Goal: Task Accomplishment & Management: Manage account settings

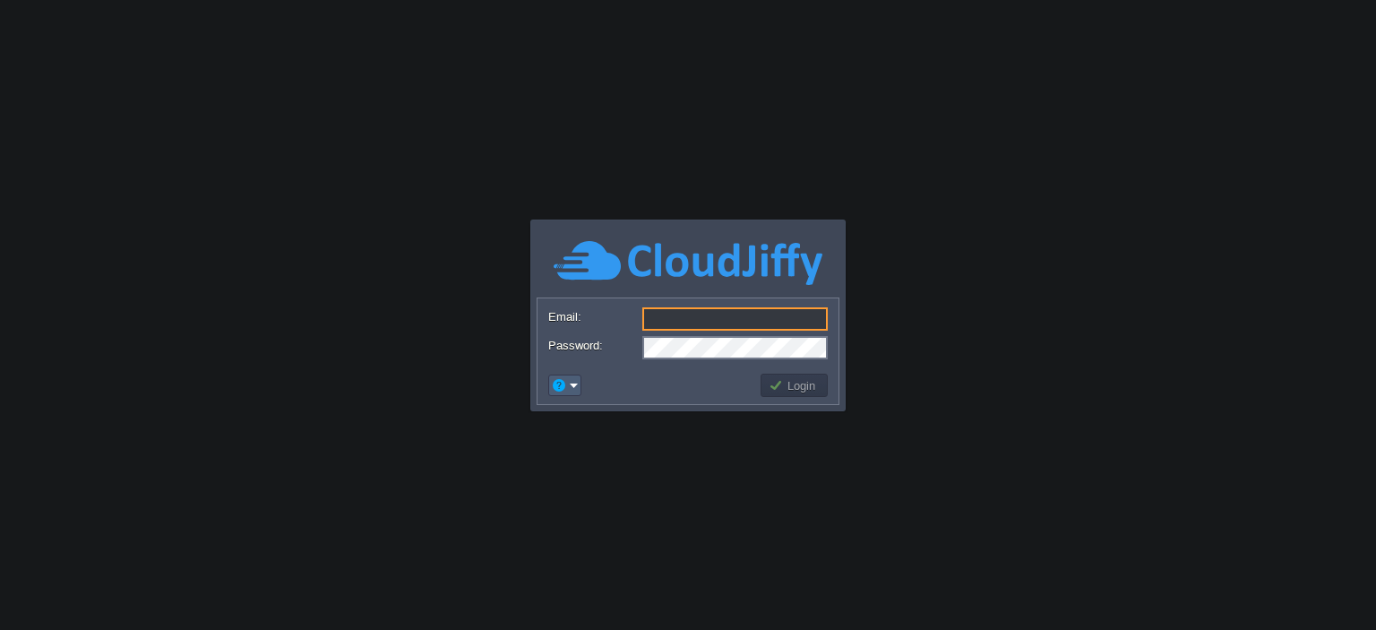
click at [576, 380] on em at bounding box center [565, 385] width 28 height 16
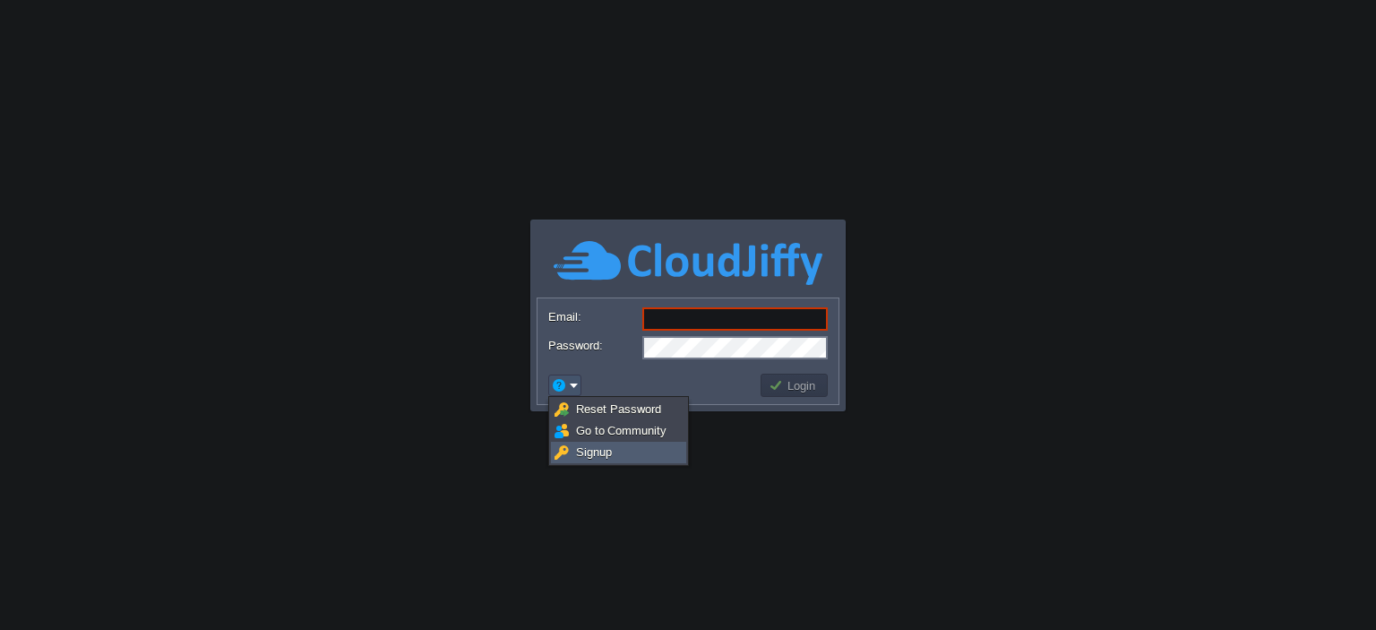
click at [590, 461] on link "Signup" at bounding box center [619, 453] width 134 height 20
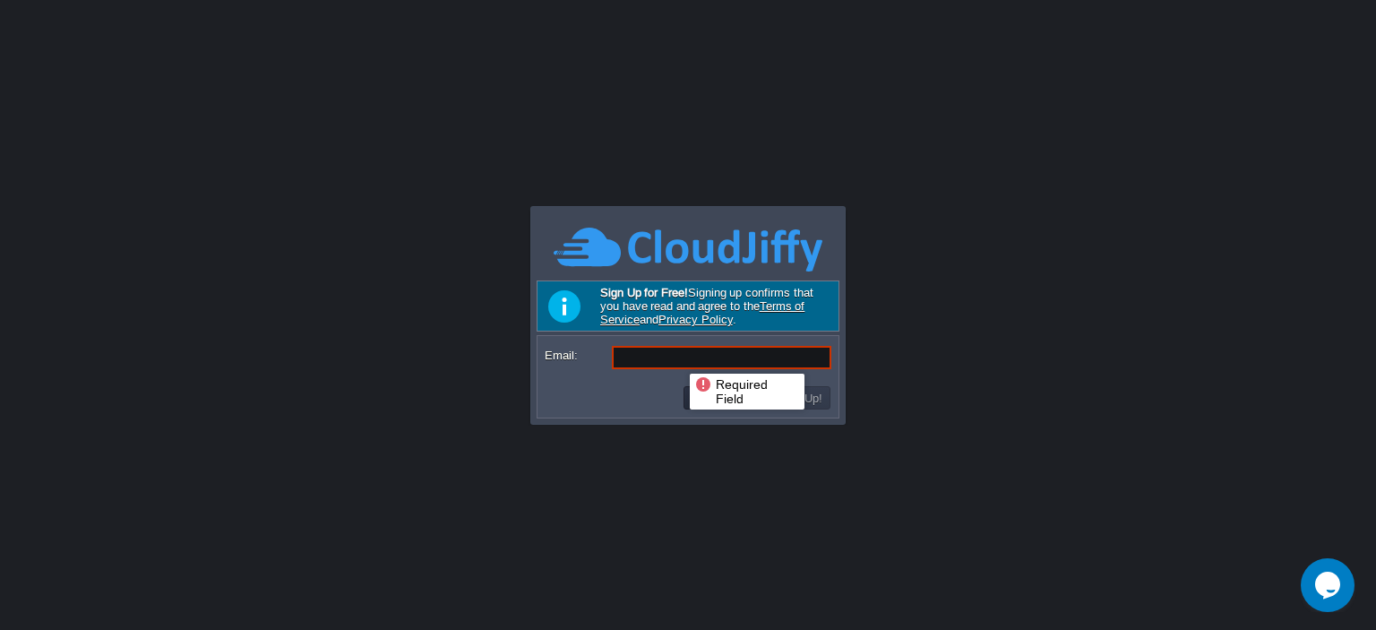
paste input "[EMAIL_ADDRESS][DOMAIN_NAME]"
type input "[EMAIL_ADDRESS][DOMAIN_NAME]"
click at [788, 401] on button "Sign Up!" at bounding box center [793, 398] width 69 height 16
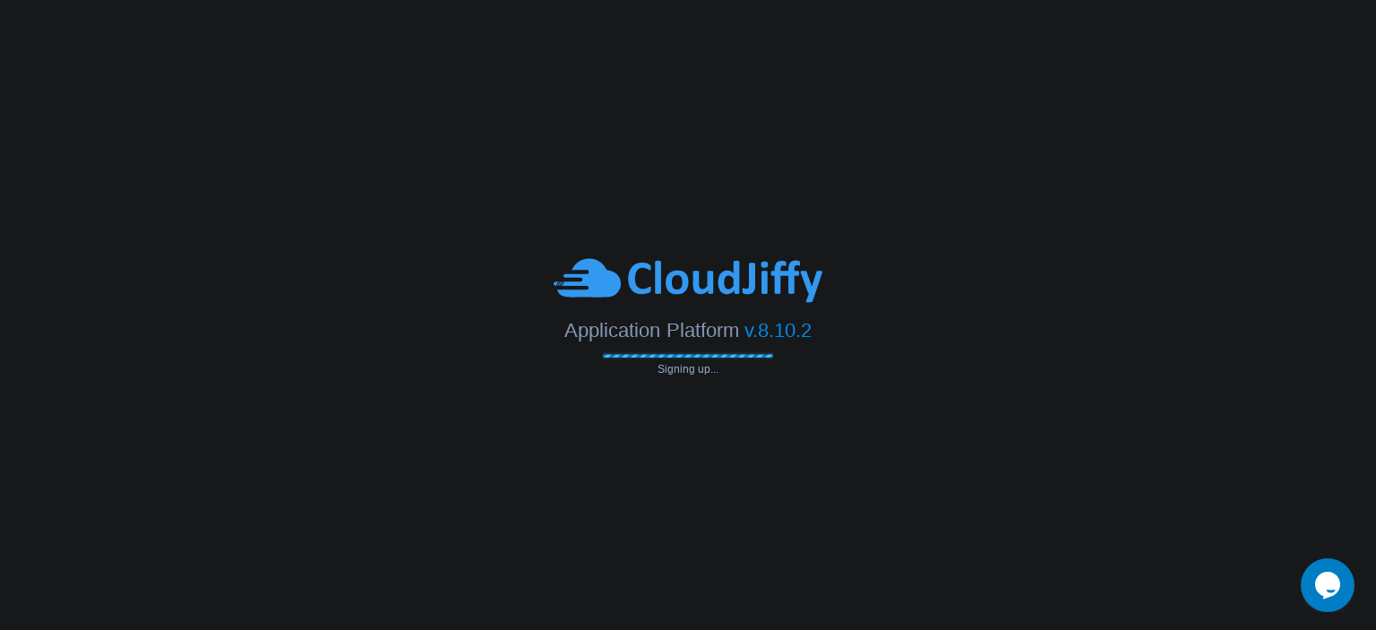
type input "[EMAIL_ADDRESS][DOMAIN_NAME]"
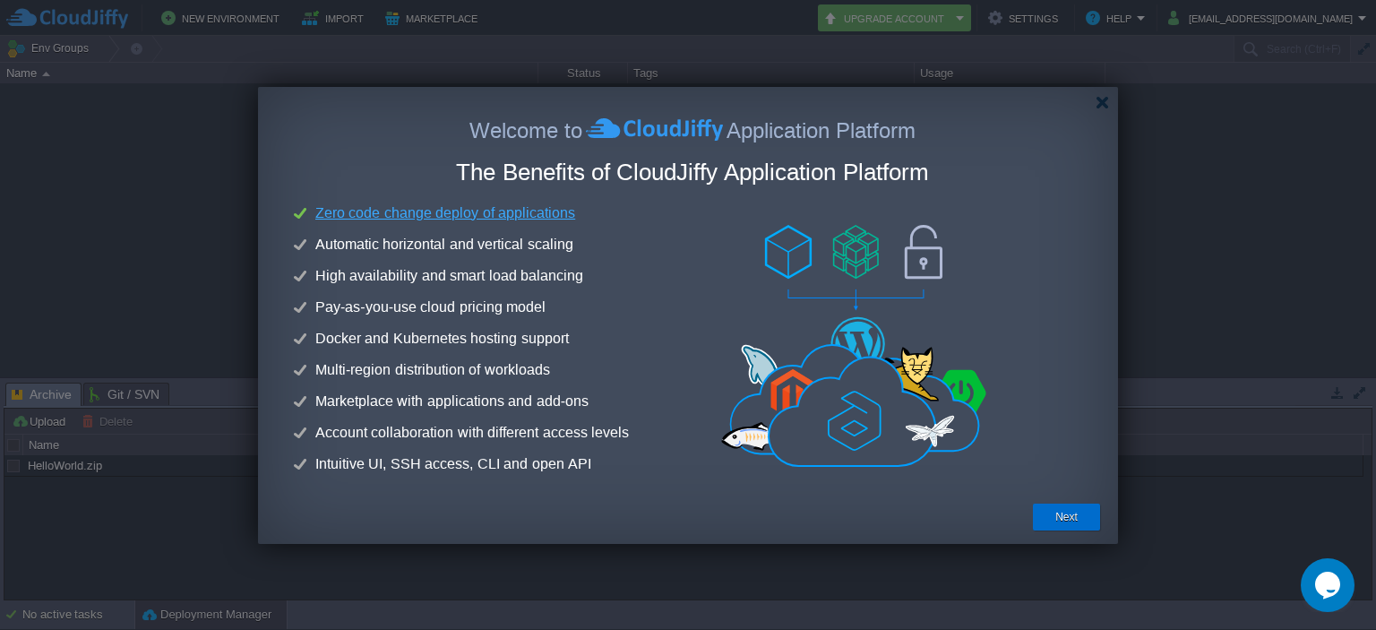
click at [1064, 512] on button "Next" at bounding box center [1066, 517] width 22 height 18
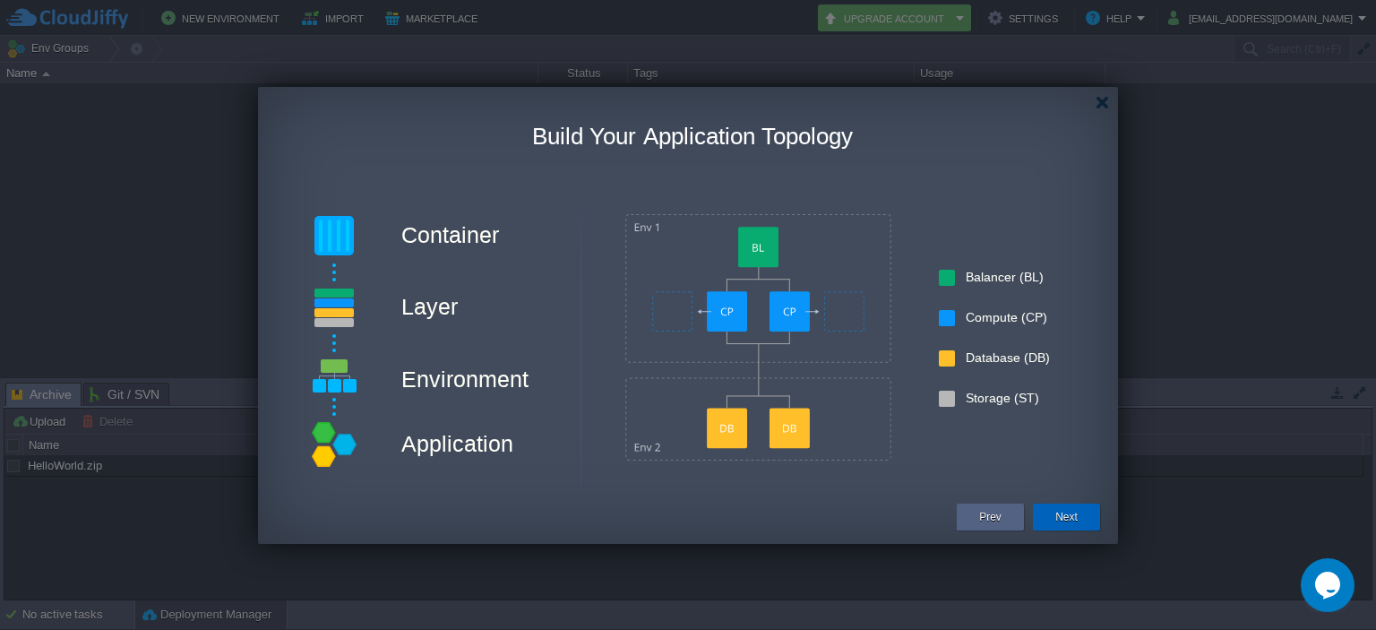
click at [1067, 519] on button "Next" at bounding box center [1066, 517] width 22 height 18
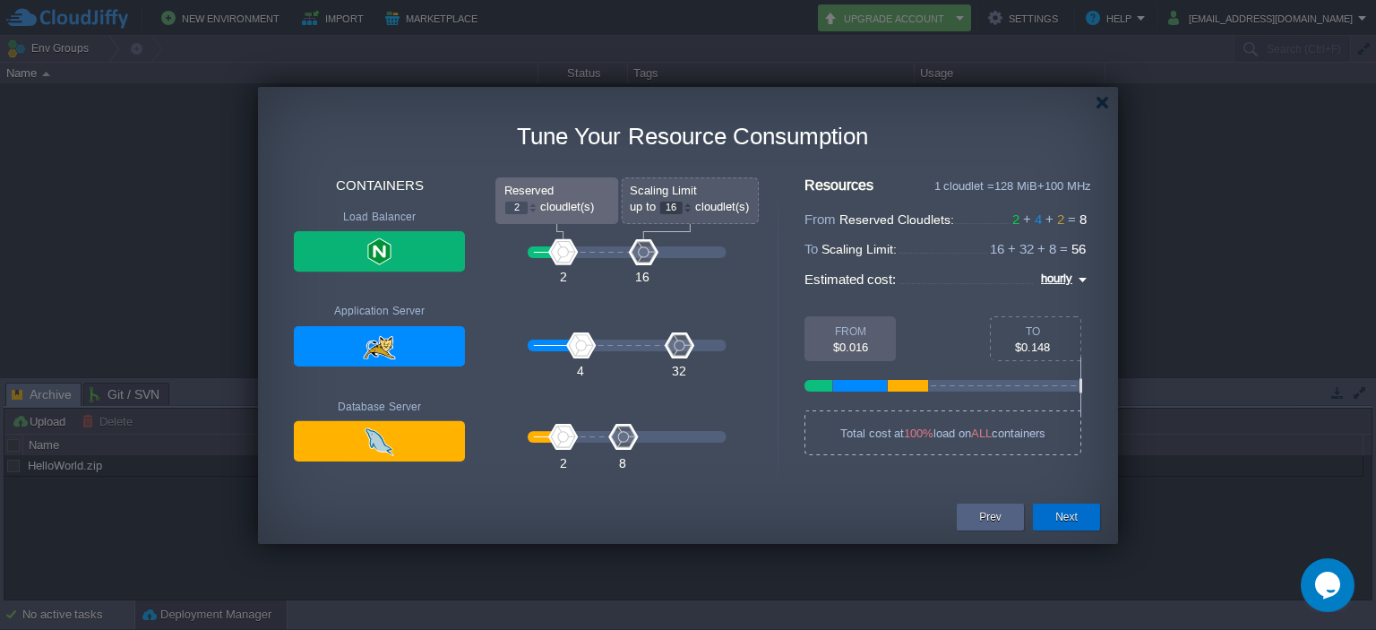
click at [1070, 515] on button "Next" at bounding box center [1066, 517] width 22 height 18
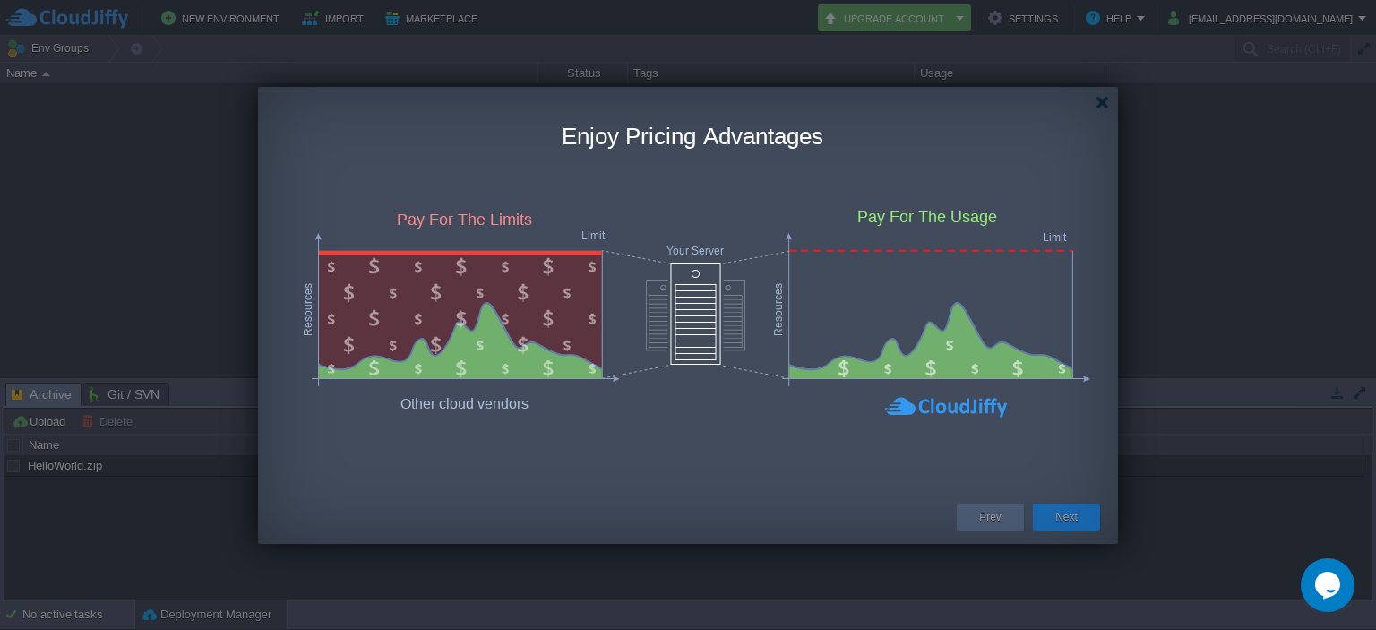
click at [1071, 515] on button "Next" at bounding box center [1066, 517] width 22 height 18
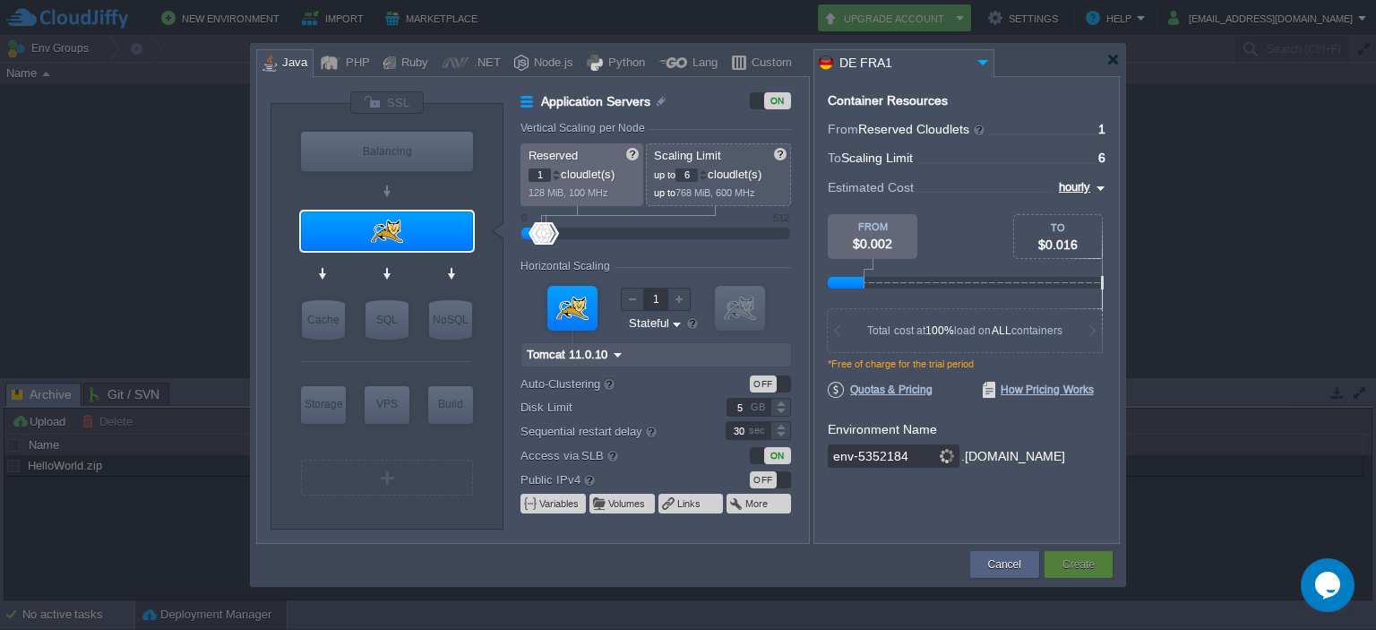
click at [1072, 523] on div "Container Resources From Reserved Cloudlets ... = 1 not added To Scaling Limit …" at bounding box center [967, 310] width 306 height 468
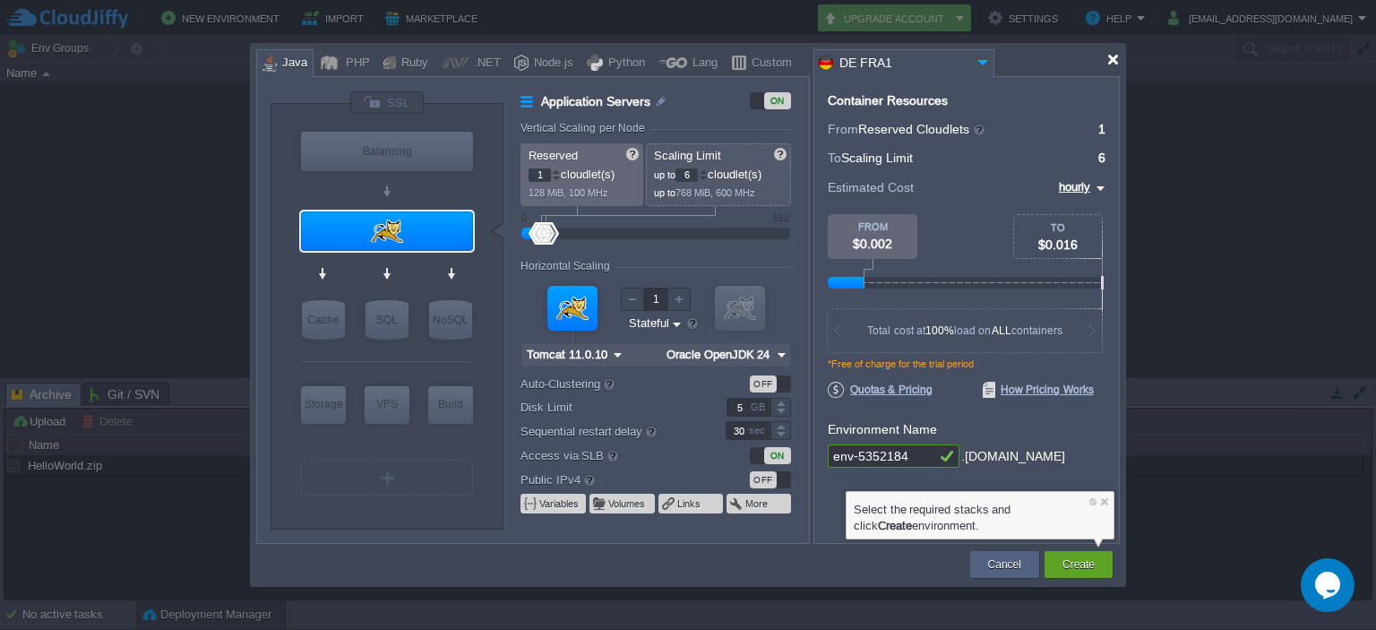
click at [1111, 56] on div at bounding box center [1113, 59] width 13 height 13
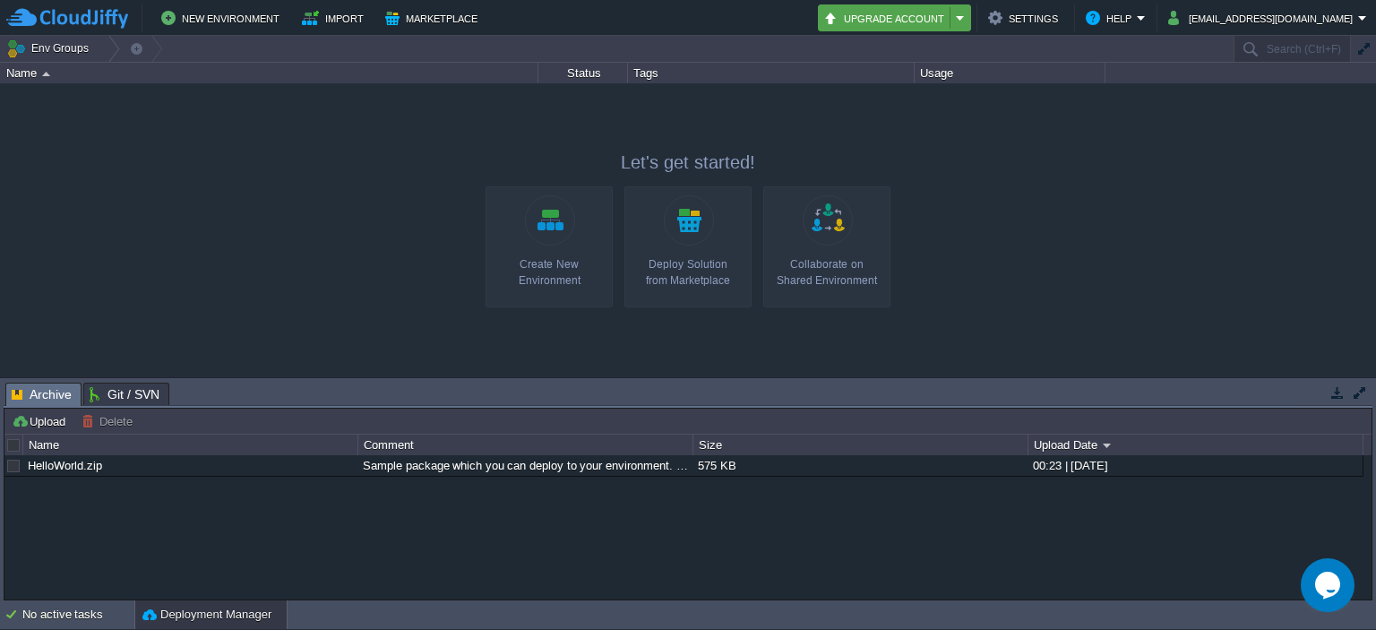
click at [904, 22] on button "Upgrade Account" at bounding box center [886, 18] width 127 height 22
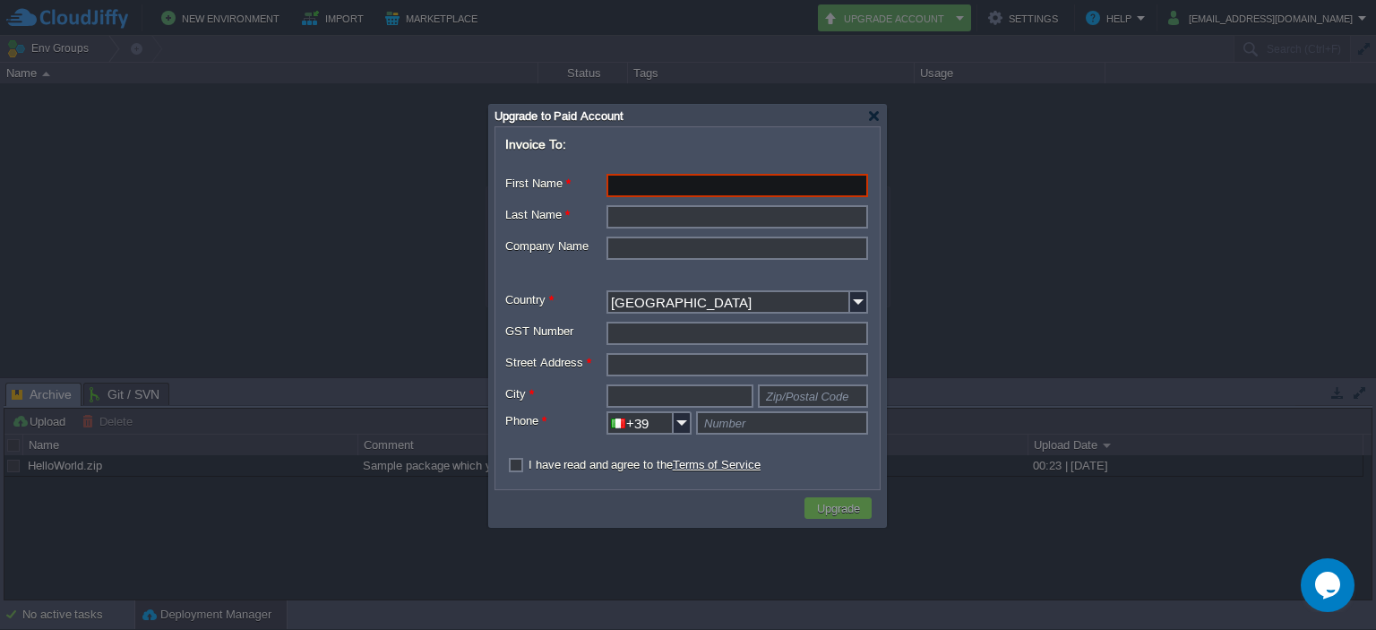
paste input "[PERSON_NAME]"
drag, startPoint x: 660, startPoint y: 177, endPoint x: 682, endPoint y: 183, distance: 22.4
click at [682, 183] on input "[PERSON_NAME]" at bounding box center [738, 185] width 262 height 23
type input "Cesidia"
click at [673, 221] on input "Last Name *" at bounding box center [738, 216] width 262 height 23
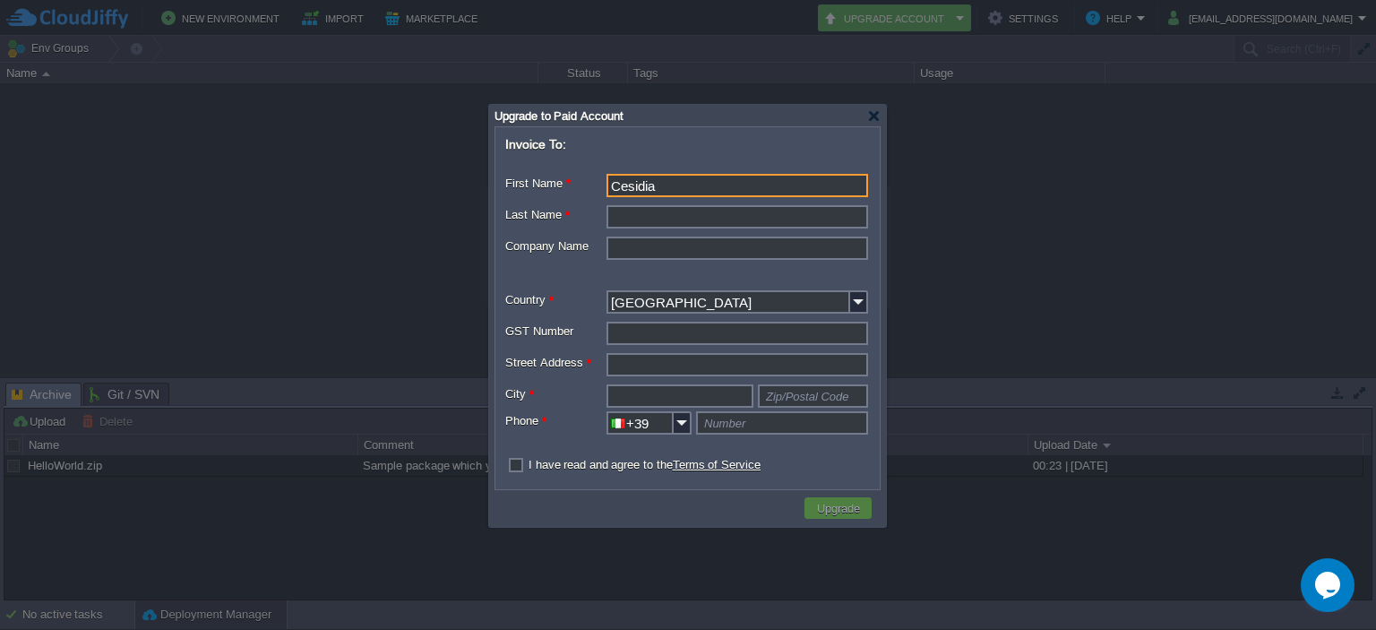
click at [673, 221] on input "Last Name *" at bounding box center [738, 216] width 262 height 23
paste input "Villa"
type input "Villa"
click at [680, 254] on input "Company Name" at bounding box center [738, 248] width 262 height 23
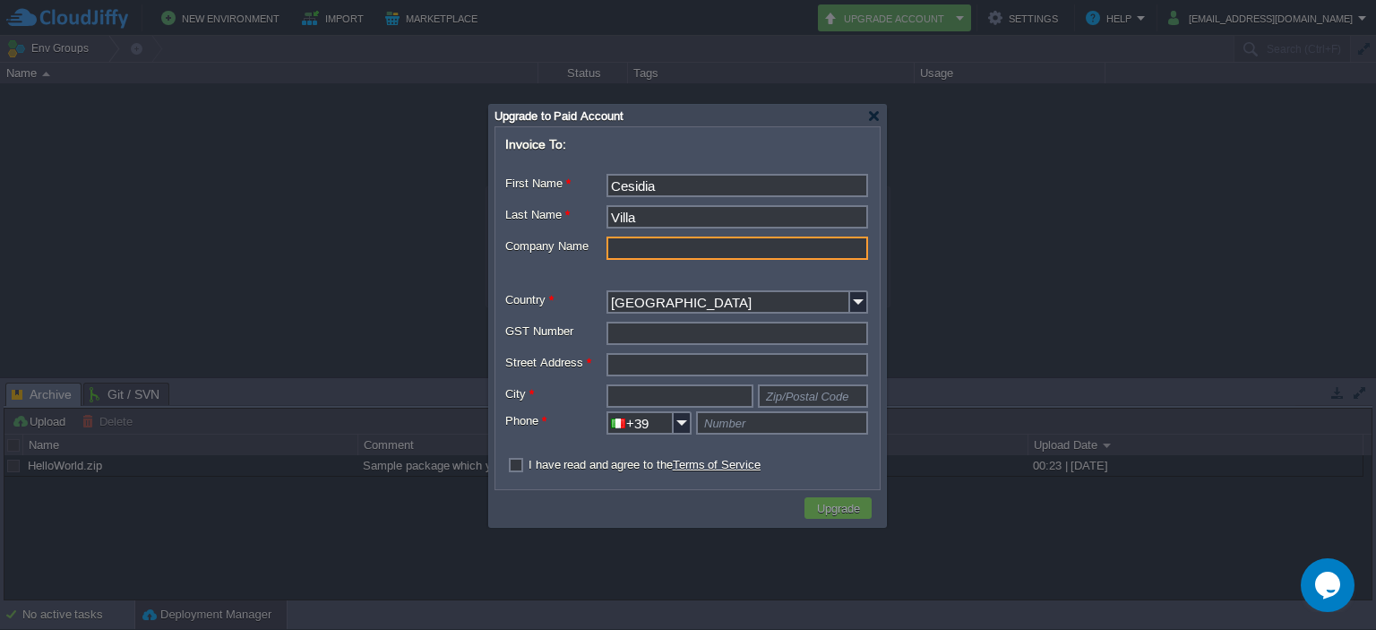
paste input "mercedesmarkingtiff"
type input "mercedesmarkingtiff"
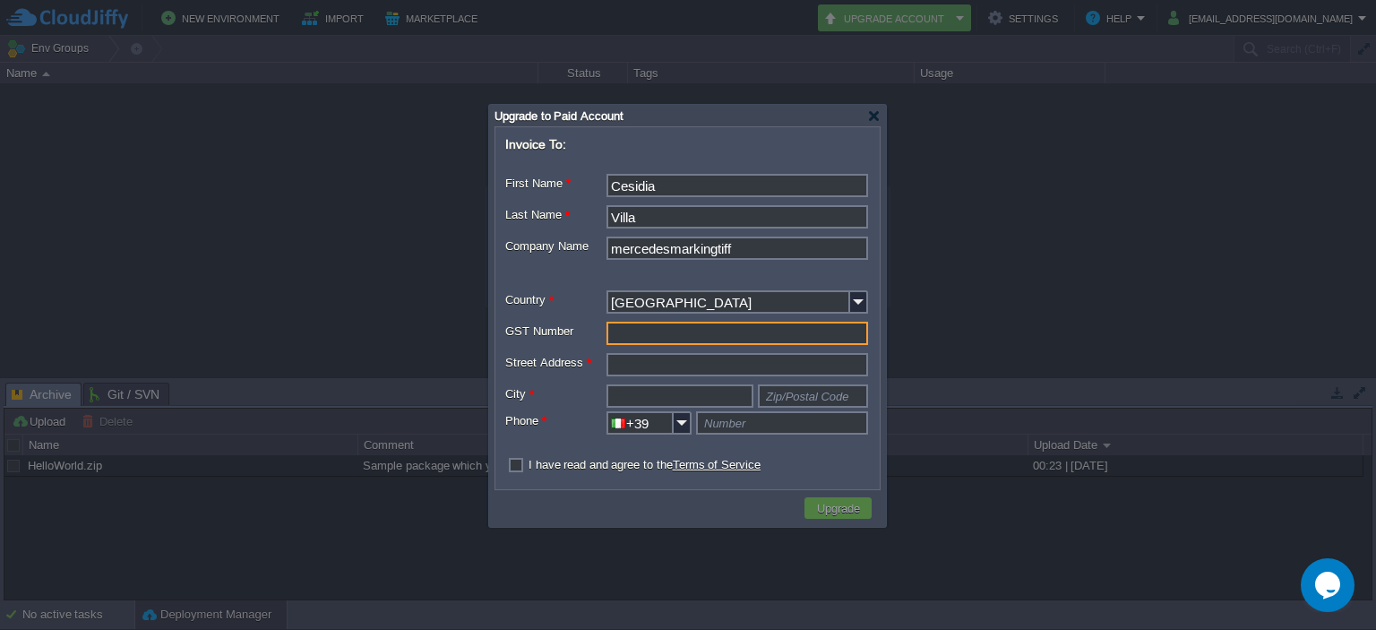
click at [734, 332] on input "GST Number" at bounding box center [738, 333] width 262 height 23
paste input "GRIBWW40Q09R202D"
type input "GRIBWW40Q09R202D"
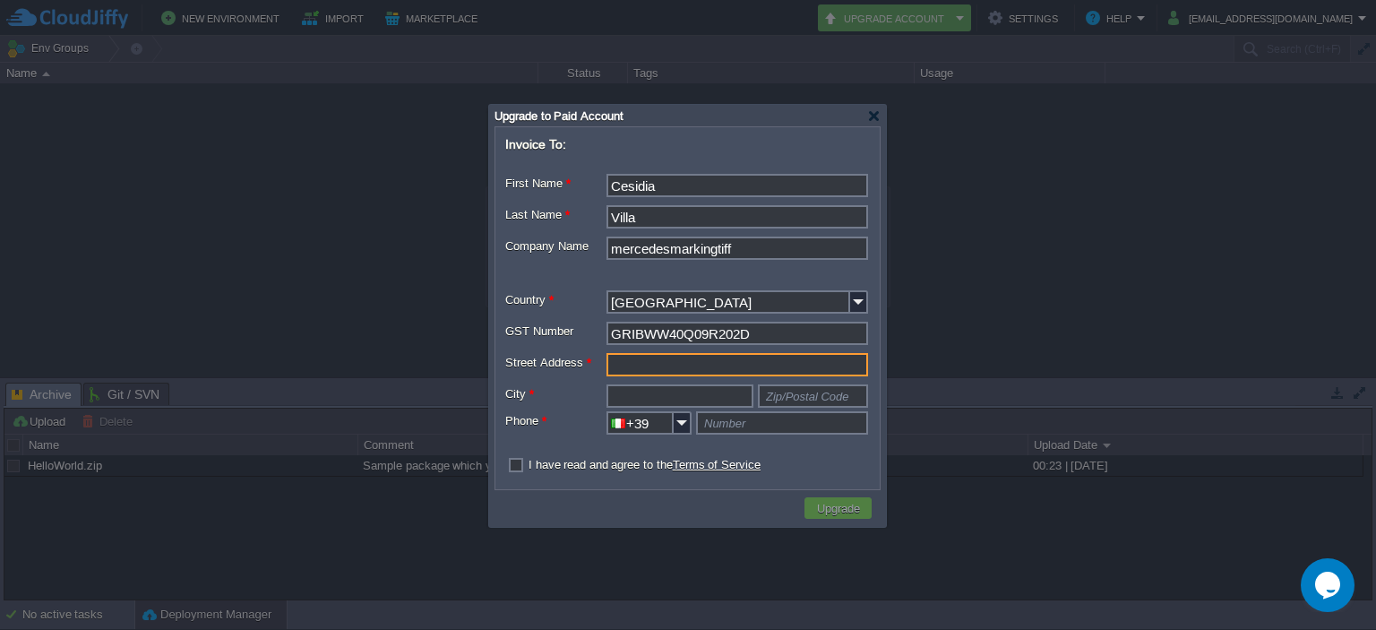
click at [731, 359] on input "Street Address *" at bounding box center [738, 364] width 262 height 23
paste input "[STREET_ADDRESS][DATE]"
type input "[STREET_ADDRESS][DATE]"
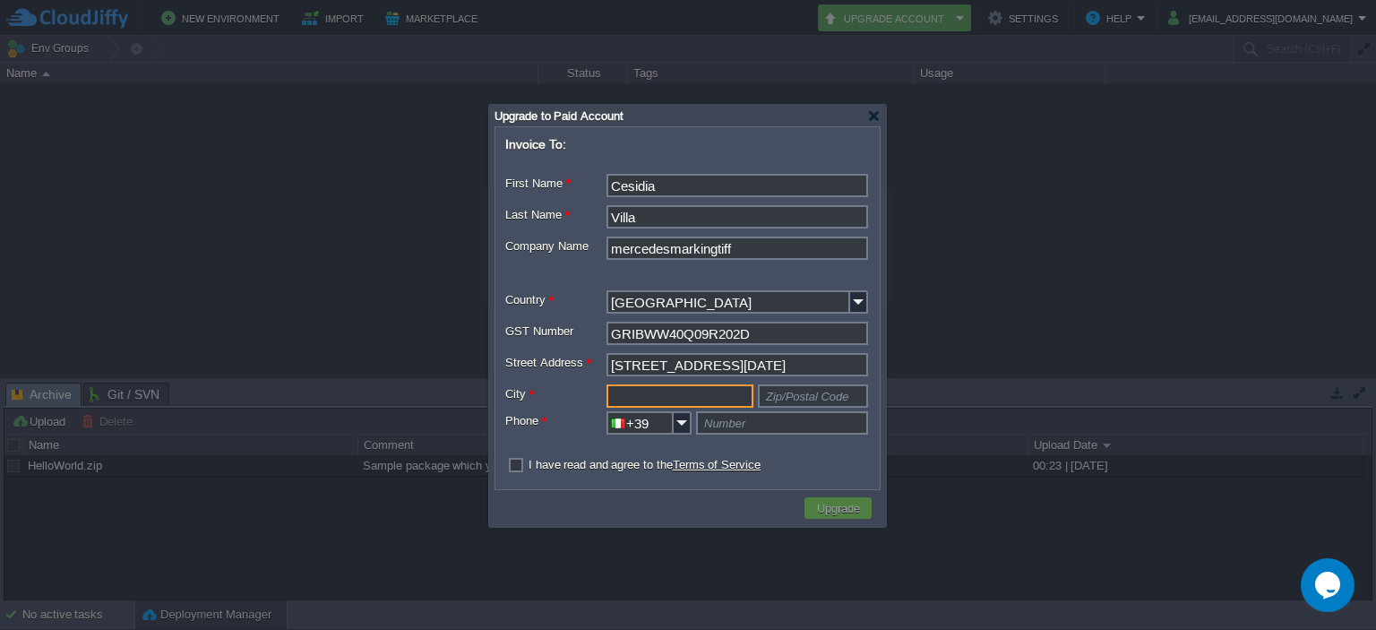
click at [640, 397] on input "text" at bounding box center [680, 395] width 147 height 23
paste input "Pescasseroli L'Aquila"
type input "Pescasseroli L'Aquila"
click at [821, 392] on input "text" at bounding box center [813, 395] width 110 height 23
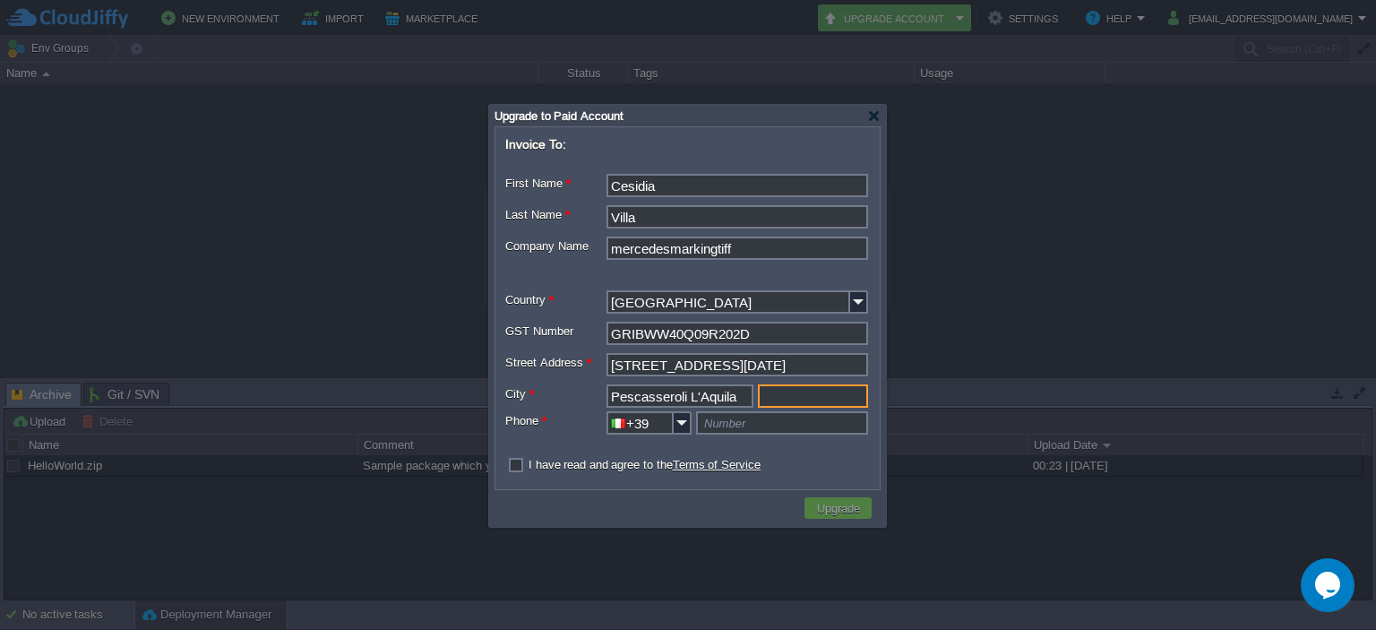
type input "Zip/Postal Code"
paste input "67032"
type input "67032"
click at [729, 426] on input "text" at bounding box center [782, 422] width 172 height 23
type input "Number"
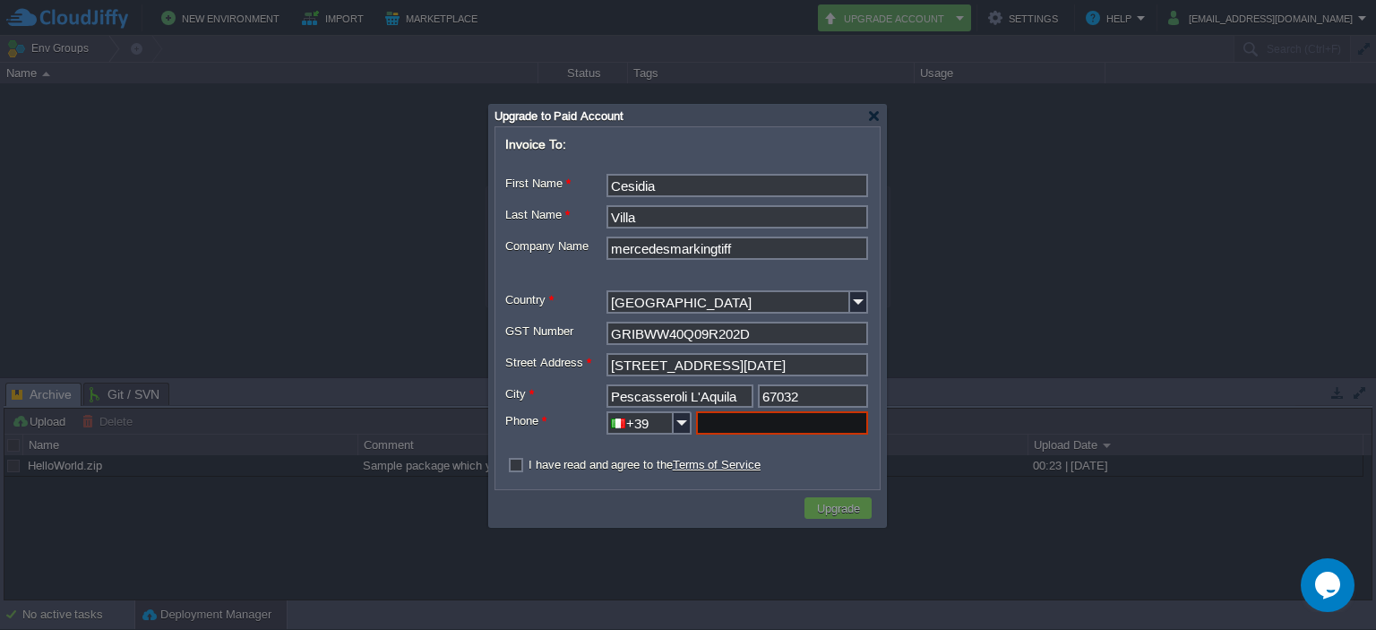
paste input "0863 912858"
type input "0863 912858"
click at [529, 465] on label "I have read and agree to the Terms of Service" at bounding box center [645, 464] width 232 height 13
click at [512, 465] on input "checkbox" at bounding box center [511, 466] width 12 height 12
checkbox input "true"
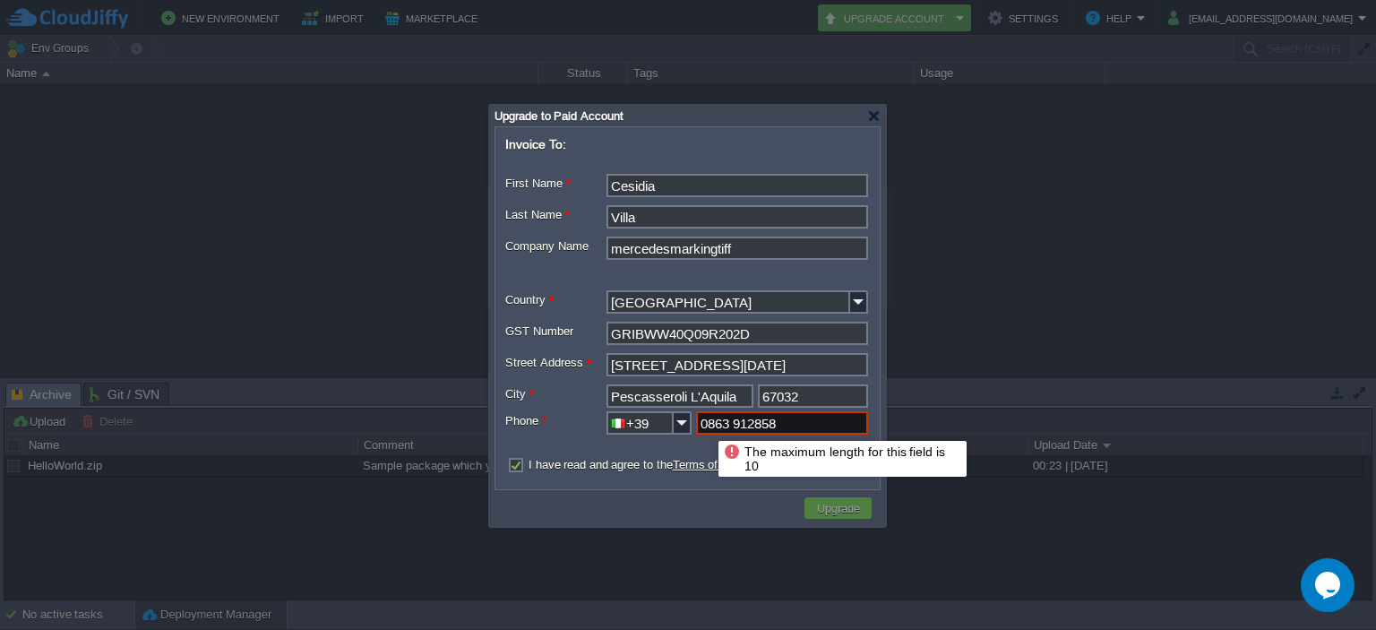
click at [706, 425] on input "0863 912858" at bounding box center [782, 422] width 172 height 23
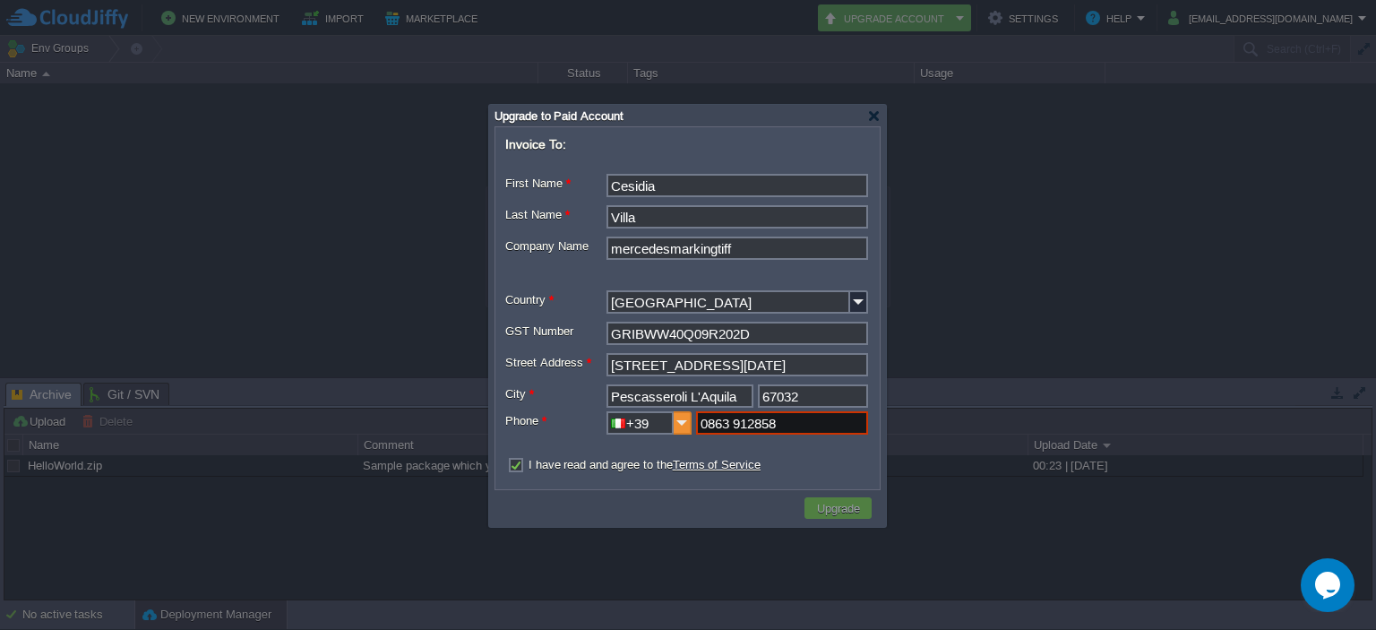
click at [677, 426] on img at bounding box center [683, 422] width 18 height 23
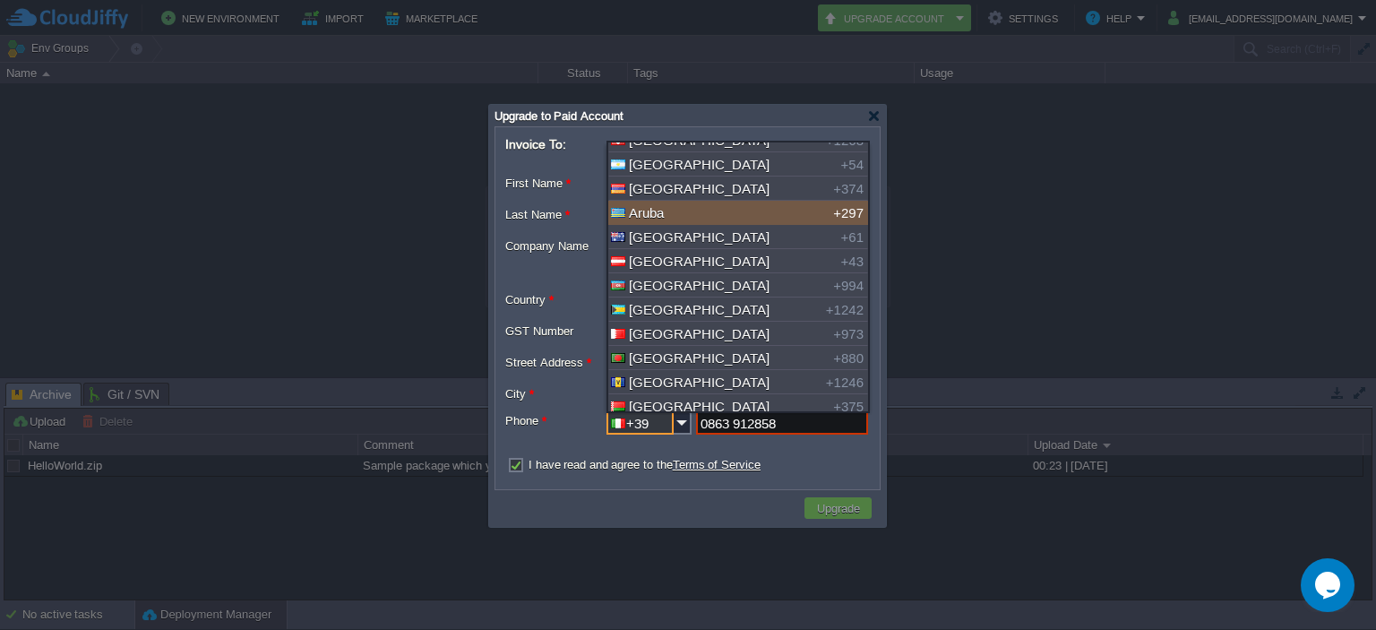
scroll to position [269, 0]
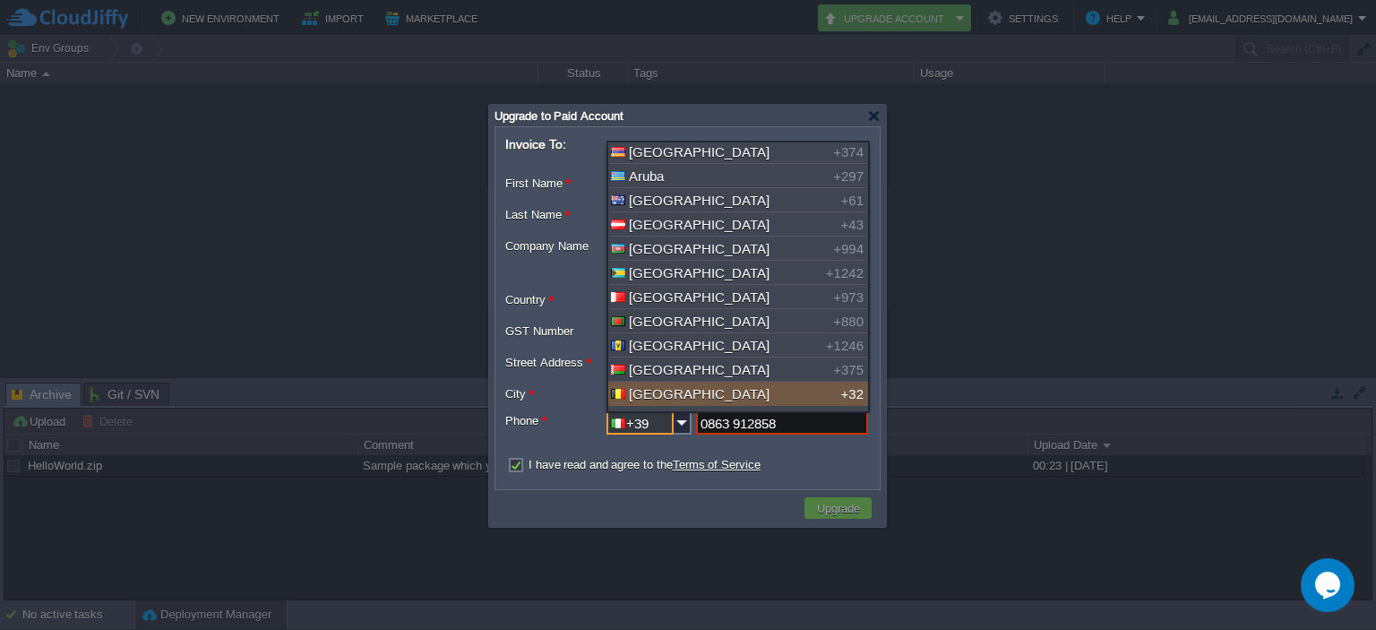
click at [711, 512] on td at bounding box center [650, 508] width 303 height 27
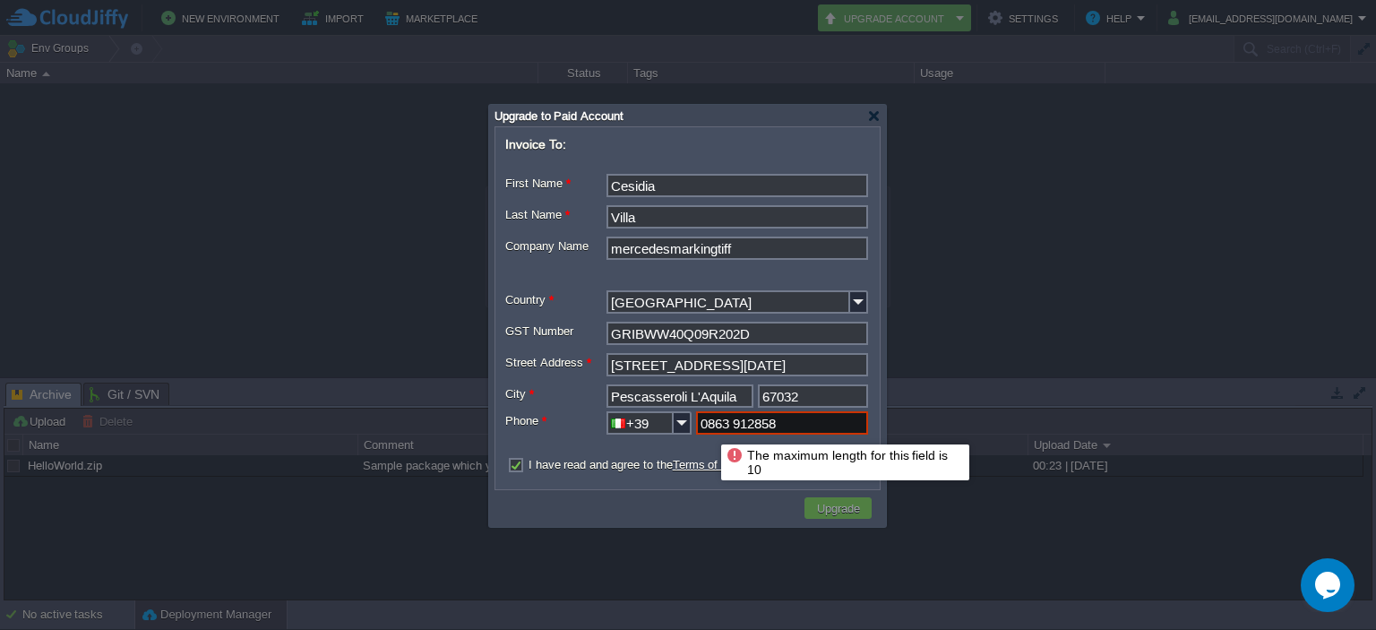
click at [708, 428] on input "0863 912858" at bounding box center [782, 422] width 172 height 23
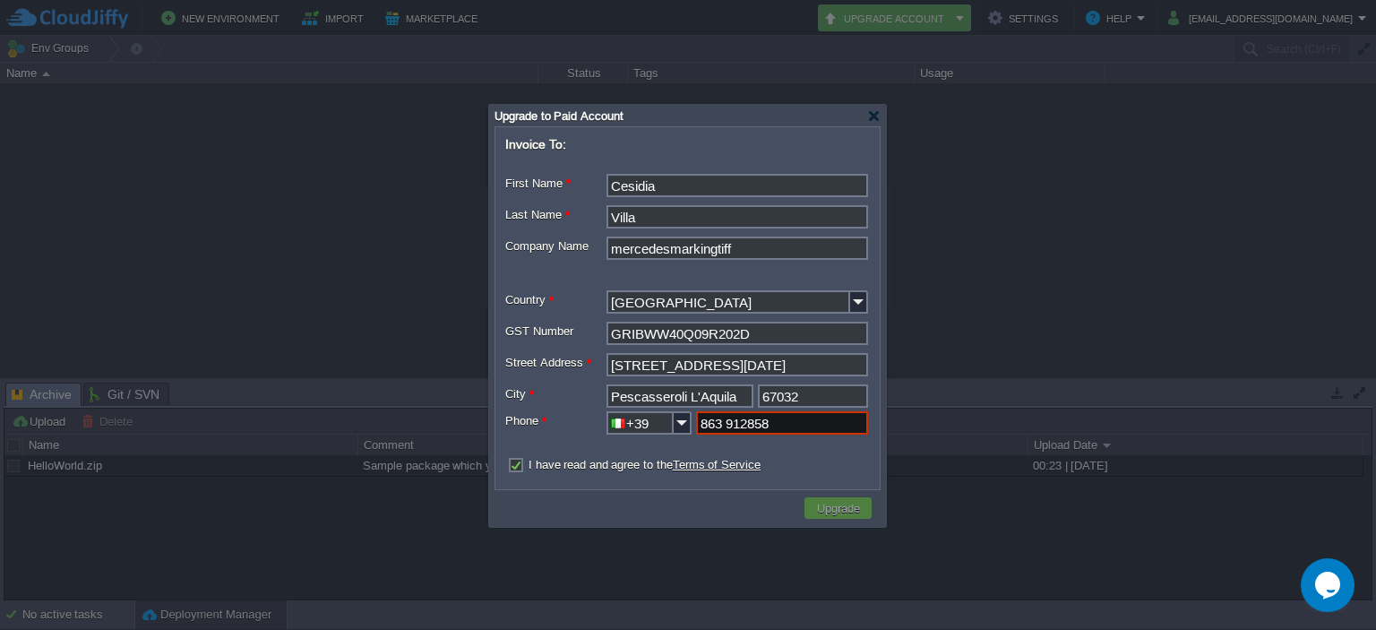
click at [749, 504] on td at bounding box center [650, 508] width 303 height 27
click at [703, 426] on input "863 912858" at bounding box center [782, 422] width 172 height 23
type input "63 912858"
drag, startPoint x: 778, startPoint y: 427, endPoint x: 665, endPoint y: 431, distance: 112.9
click at [666, 423] on div "+39 Area 63 912858" at bounding box center [738, 422] width 262 height 23
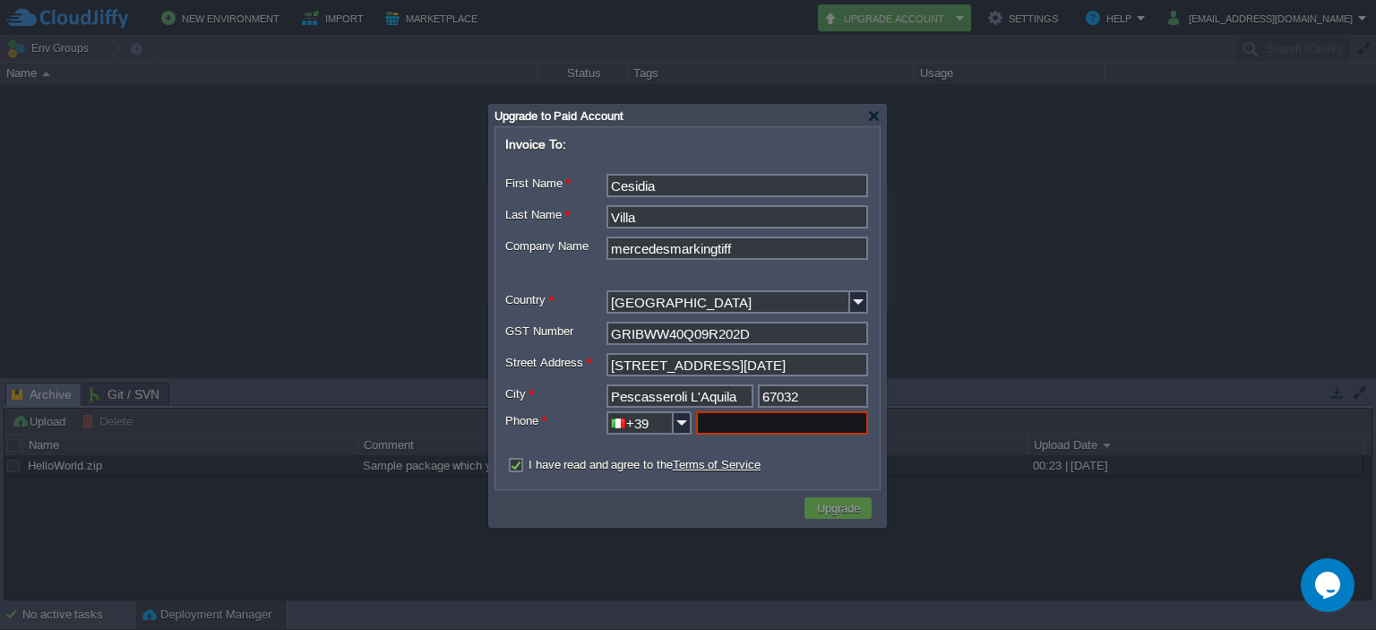
type input "Number"
click at [416, 175] on div at bounding box center [688, 315] width 1376 height 630
click at [787, 424] on input "text" at bounding box center [782, 422] width 172 height 23
paste input "[PHONE_NUMBER]"
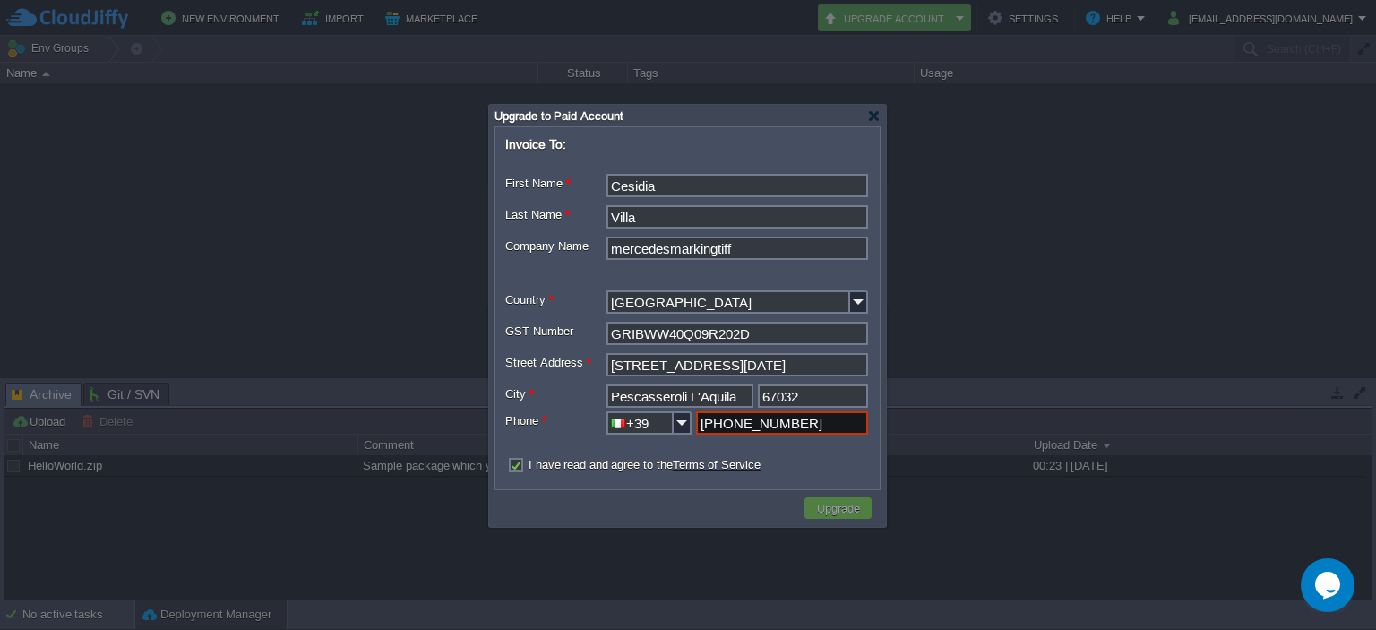
click at [745, 533] on div at bounding box center [688, 315] width 1376 height 630
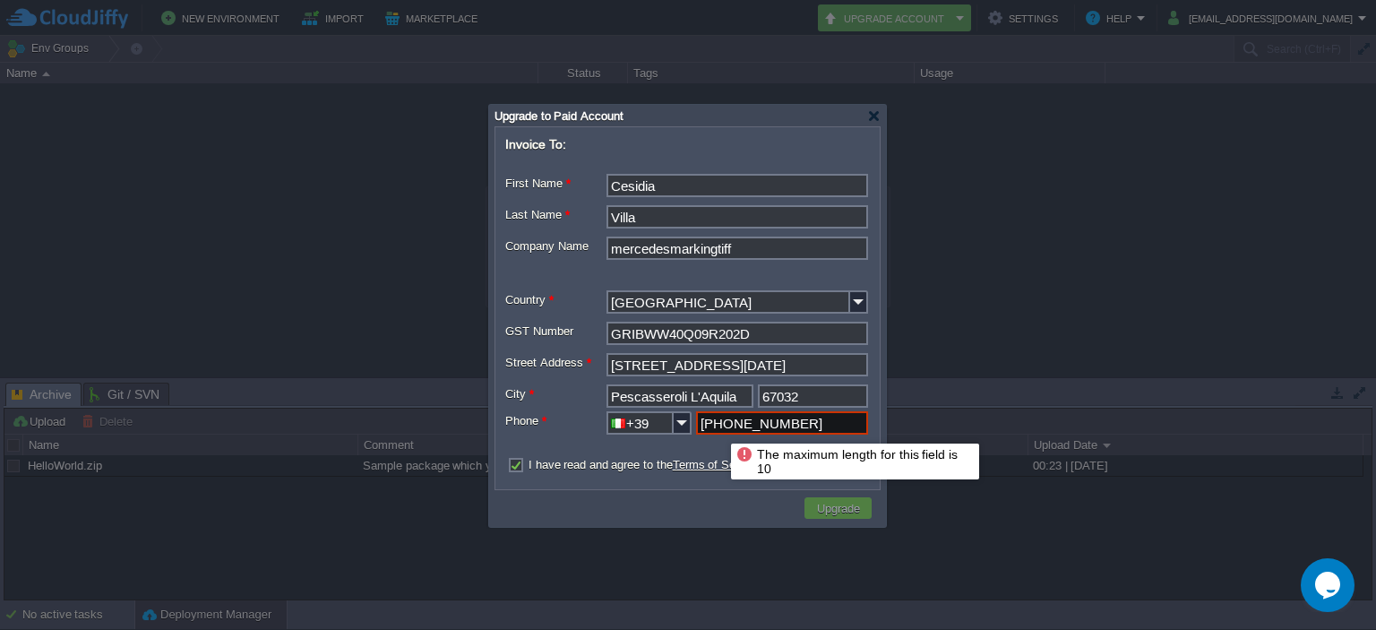
click at [722, 426] on input "[PHONE_NUMBER]" at bounding box center [782, 422] width 172 height 23
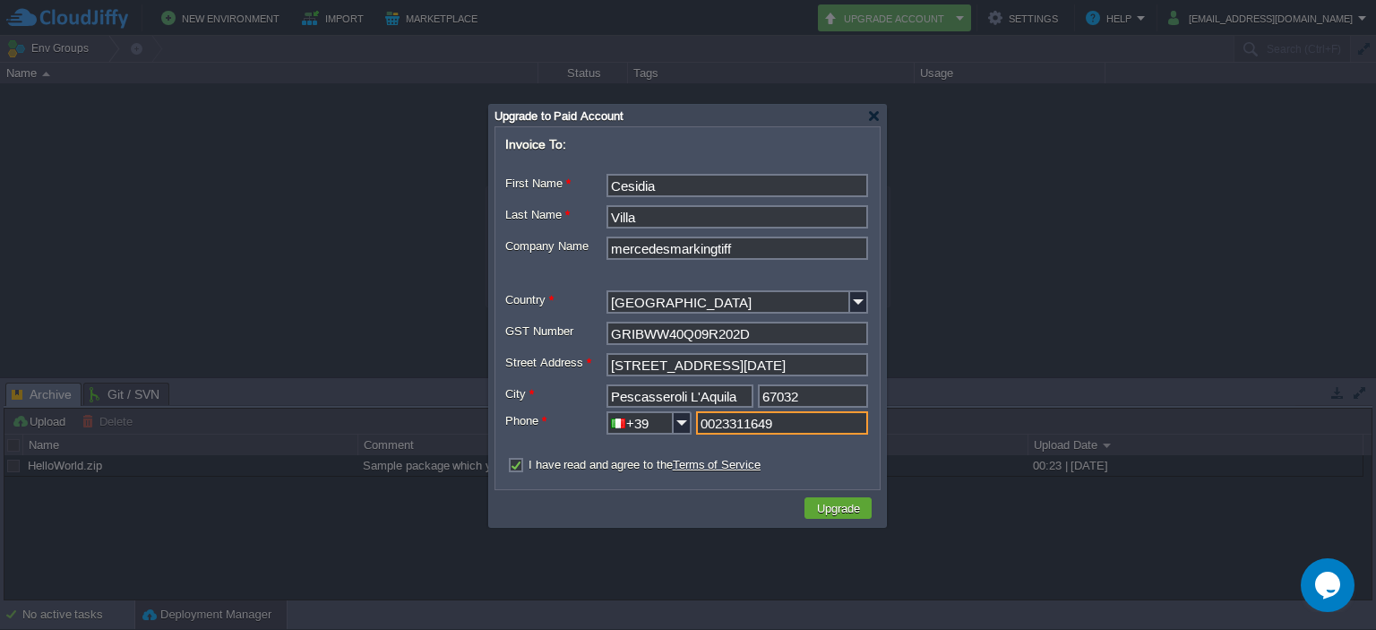
type input "0023311649"
click at [729, 500] on td at bounding box center [650, 508] width 303 height 27
click at [824, 509] on button "Upgrade" at bounding box center [839, 508] width 54 height 16
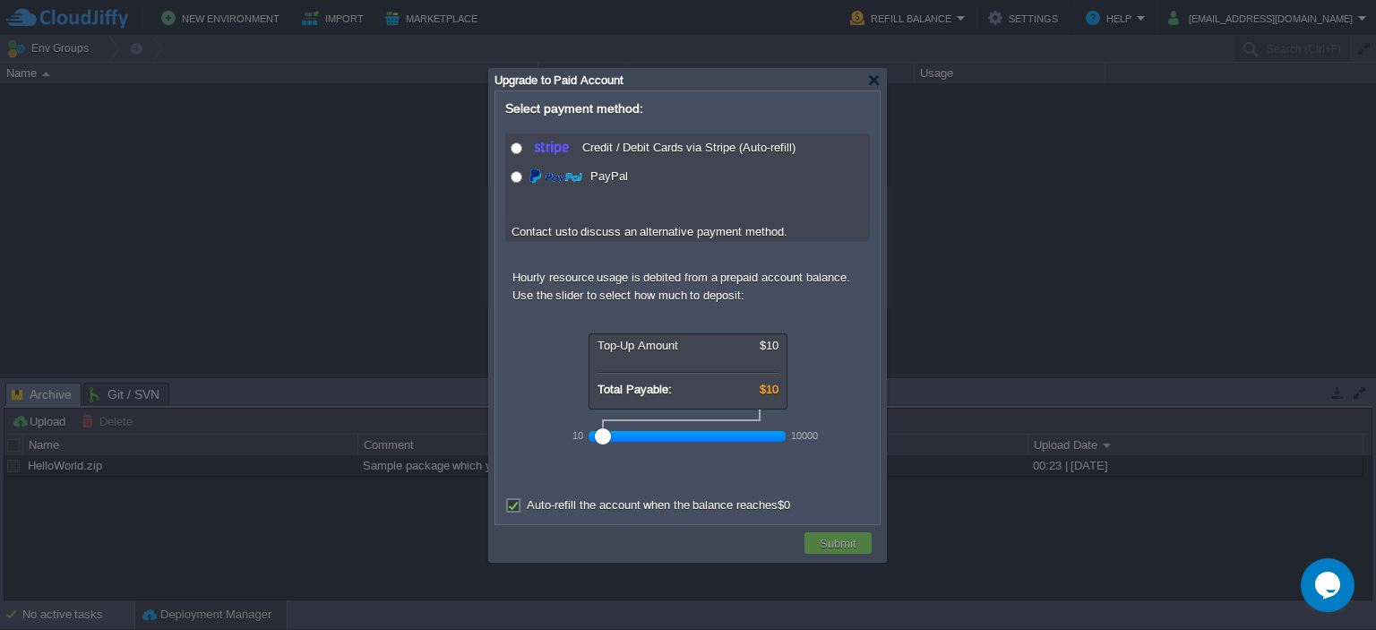
drag, startPoint x: 638, startPoint y: 436, endPoint x: 556, endPoint y: 447, distance: 83.1
click at [567, 443] on div "10 10000" at bounding box center [698, 429] width 269 height 41
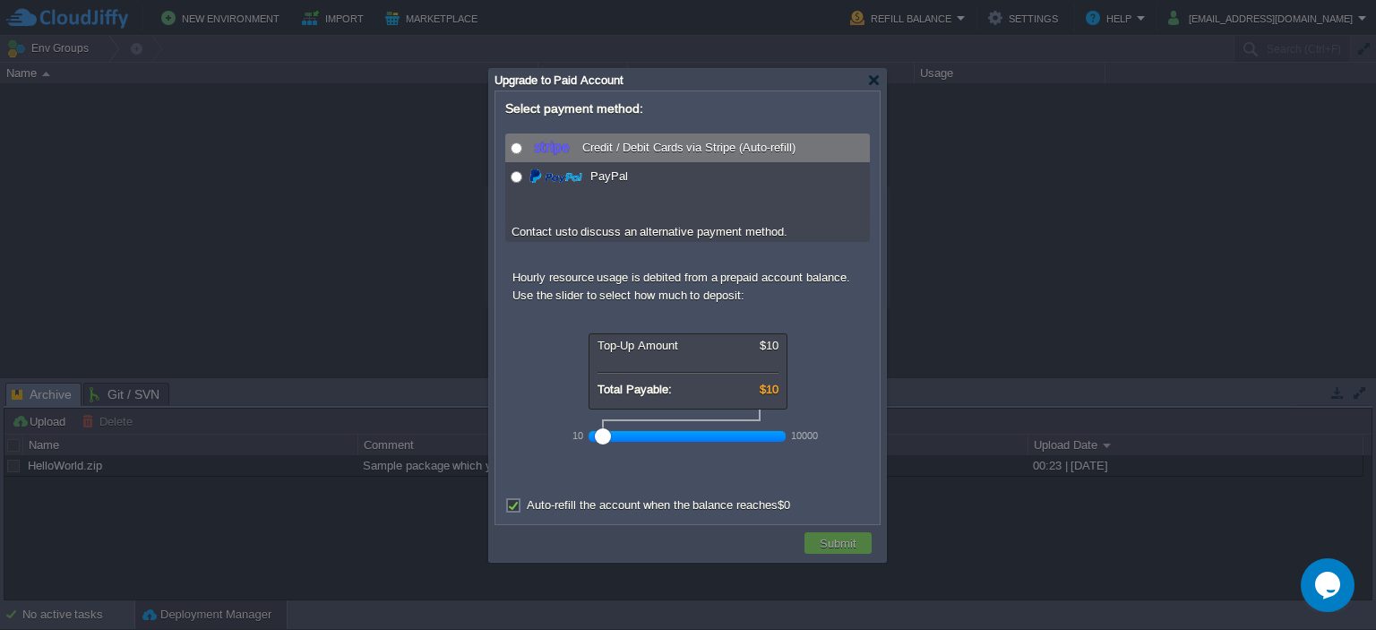
radio input "true"
click at [516, 141] on div at bounding box center [515, 148] width 18 height 19
click at [836, 538] on button "Submit" at bounding box center [837, 543] width 47 height 16
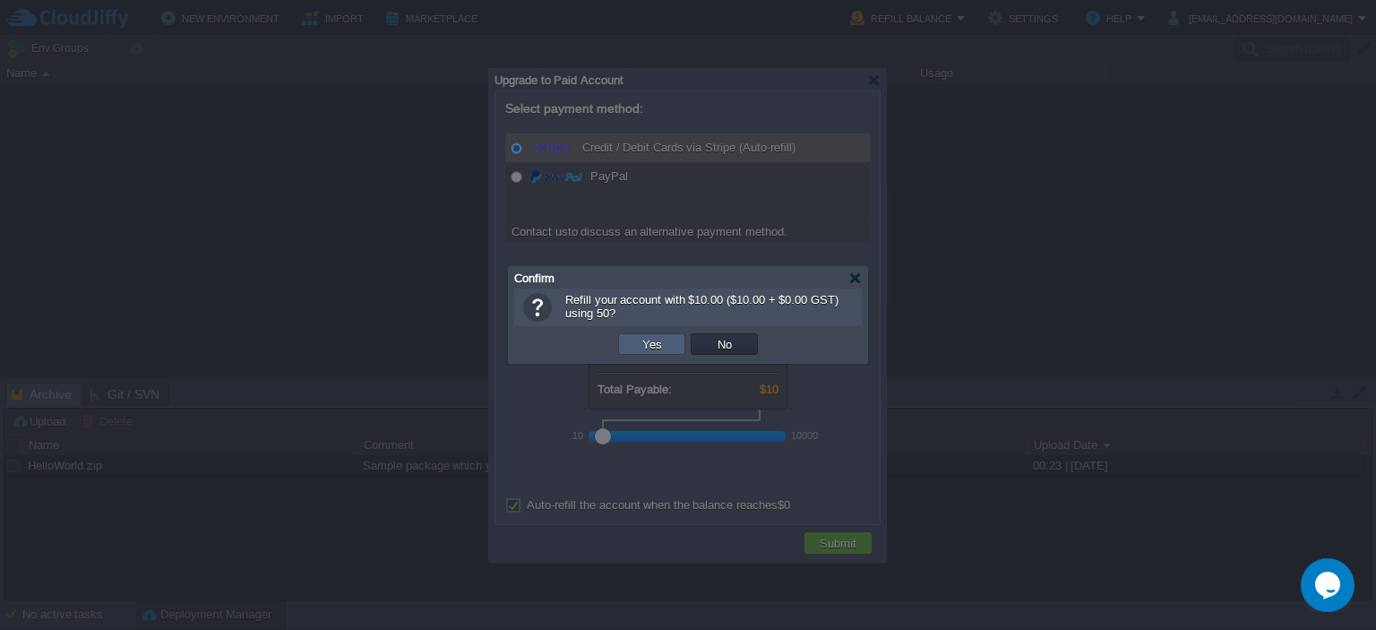
click at [642, 347] on button "Yes" at bounding box center [652, 344] width 30 height 16
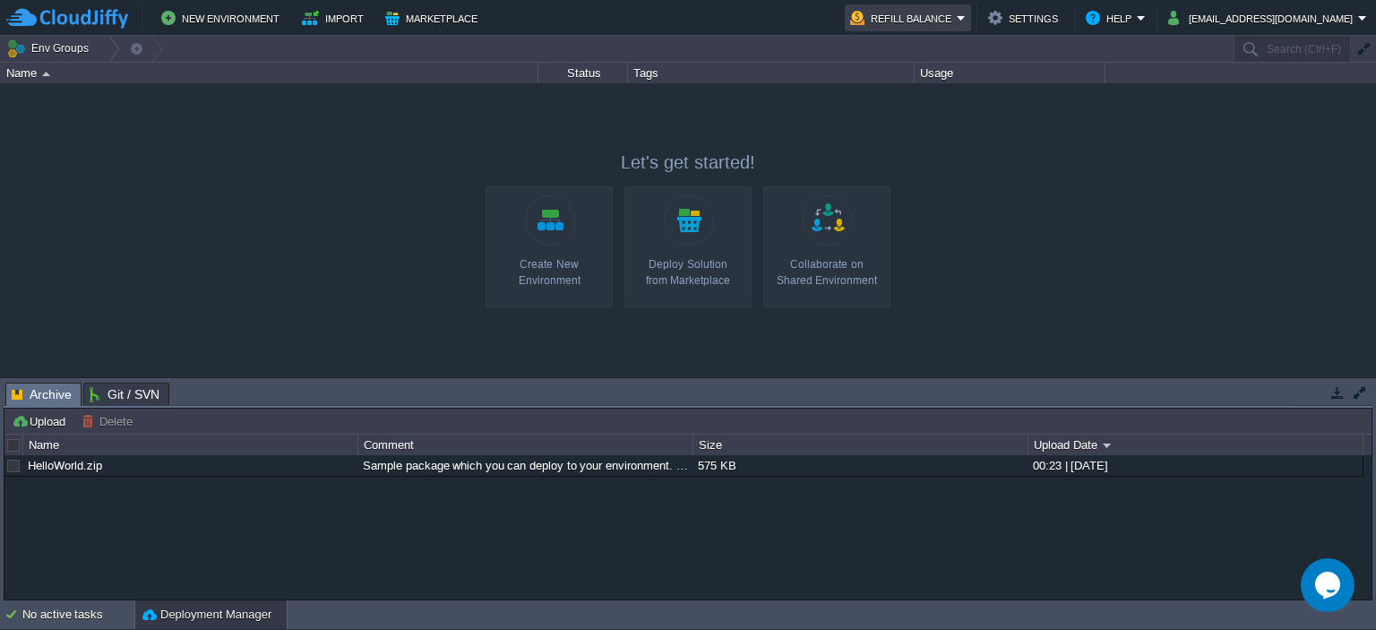
click at [911, 15] on button "Refill Balance" at bounding box center [903, 18] width 107 height 22
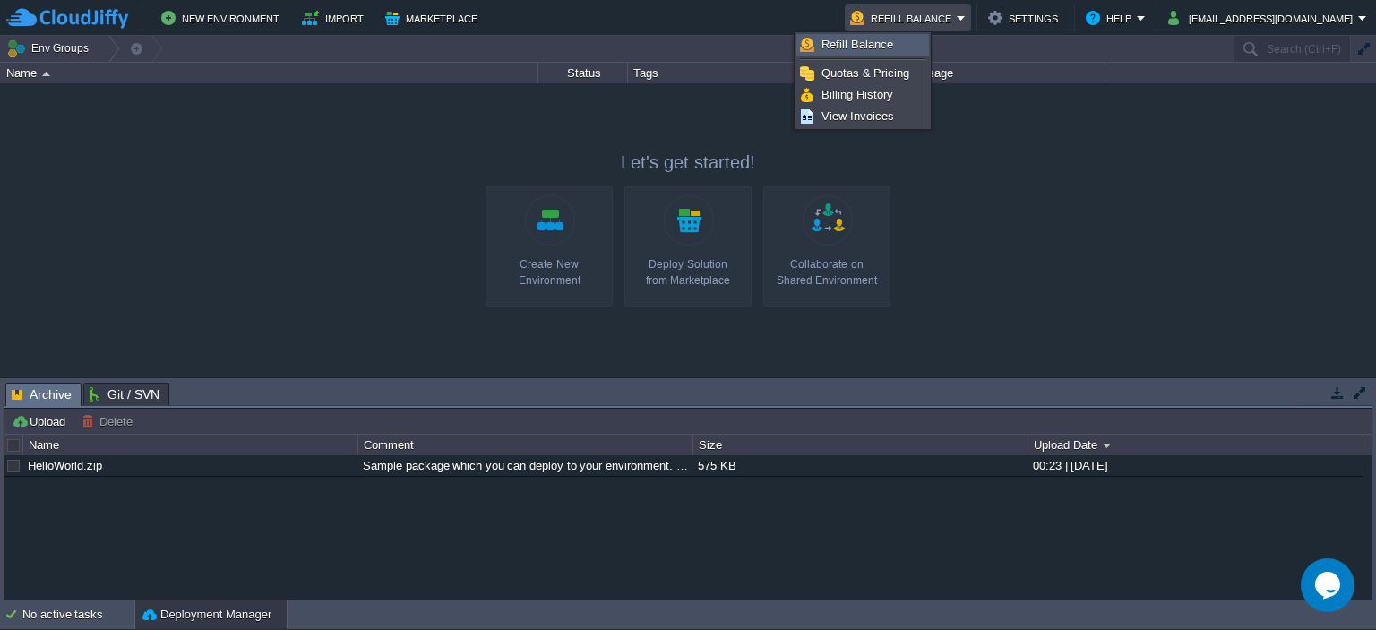
click at [874, 42] on span "Refill Balance" at bounding box center [858, 44] width 72 height 13
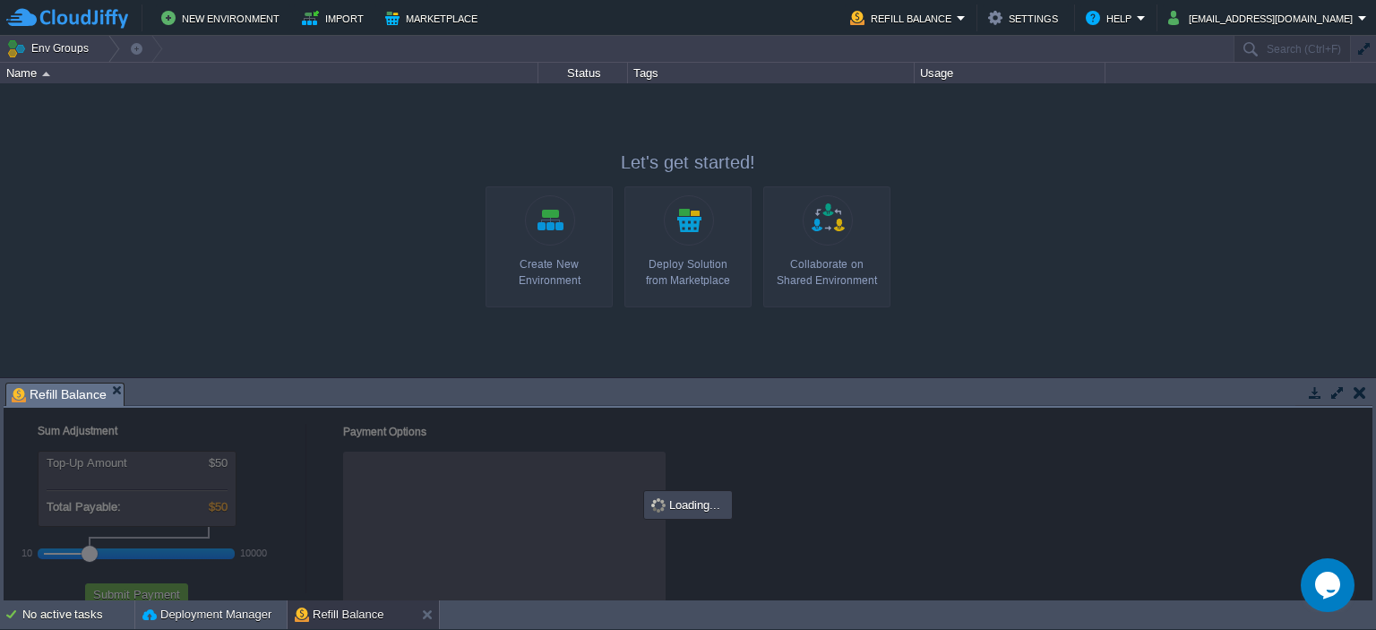
checkbox input "true"
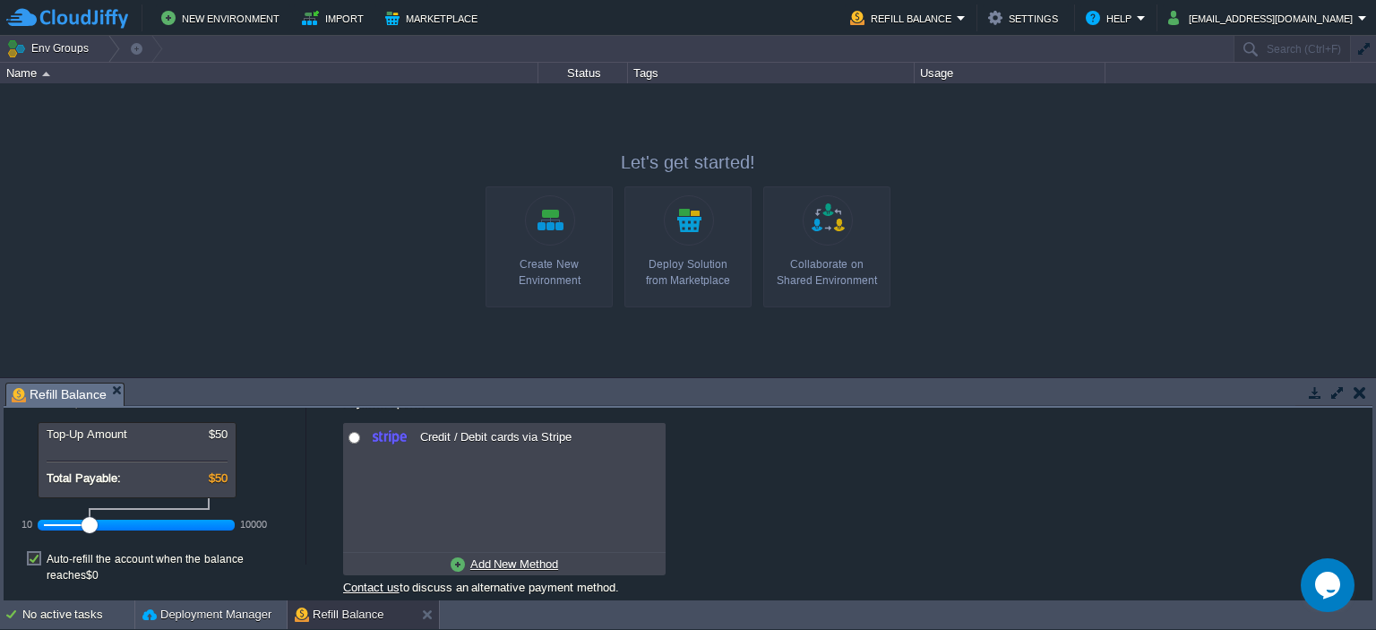
scroll to position [50, 0]
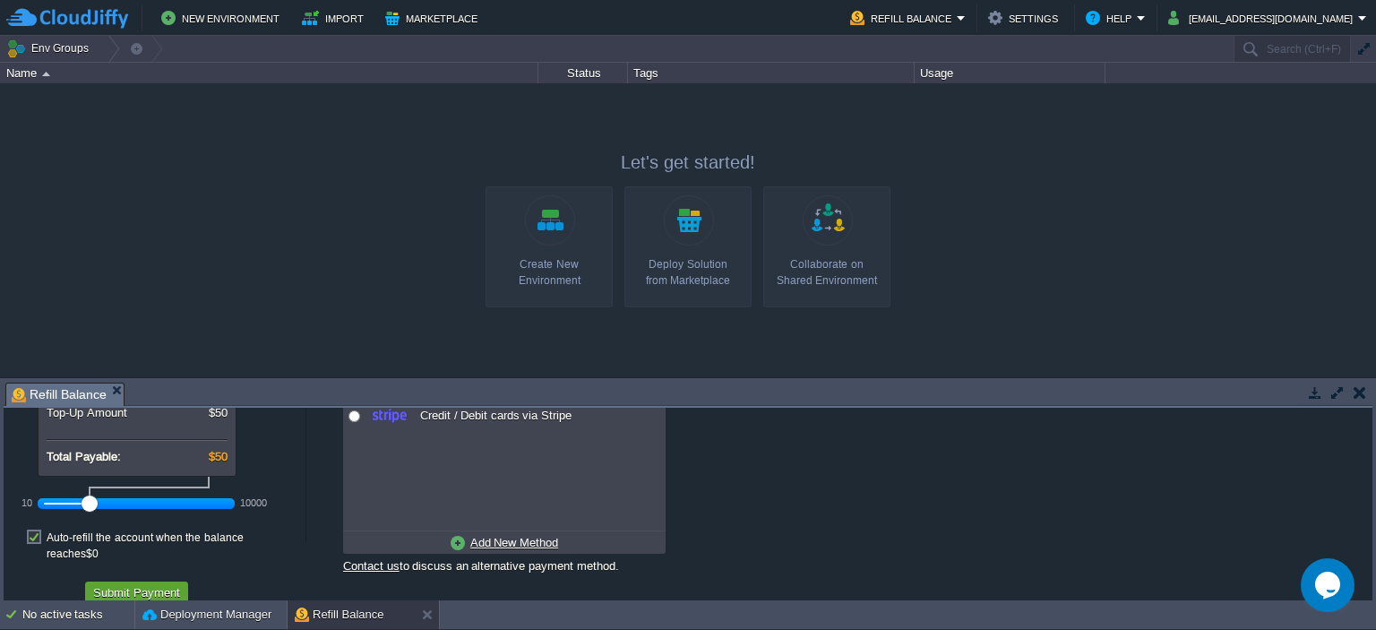
click at [546, 544] on u "Add New Method" at bounding box center [514, 542] width 88 height 13
radio input "true"
click at [354, 444] on input "radio" at bounding box center [355, 445] width 12 height 12
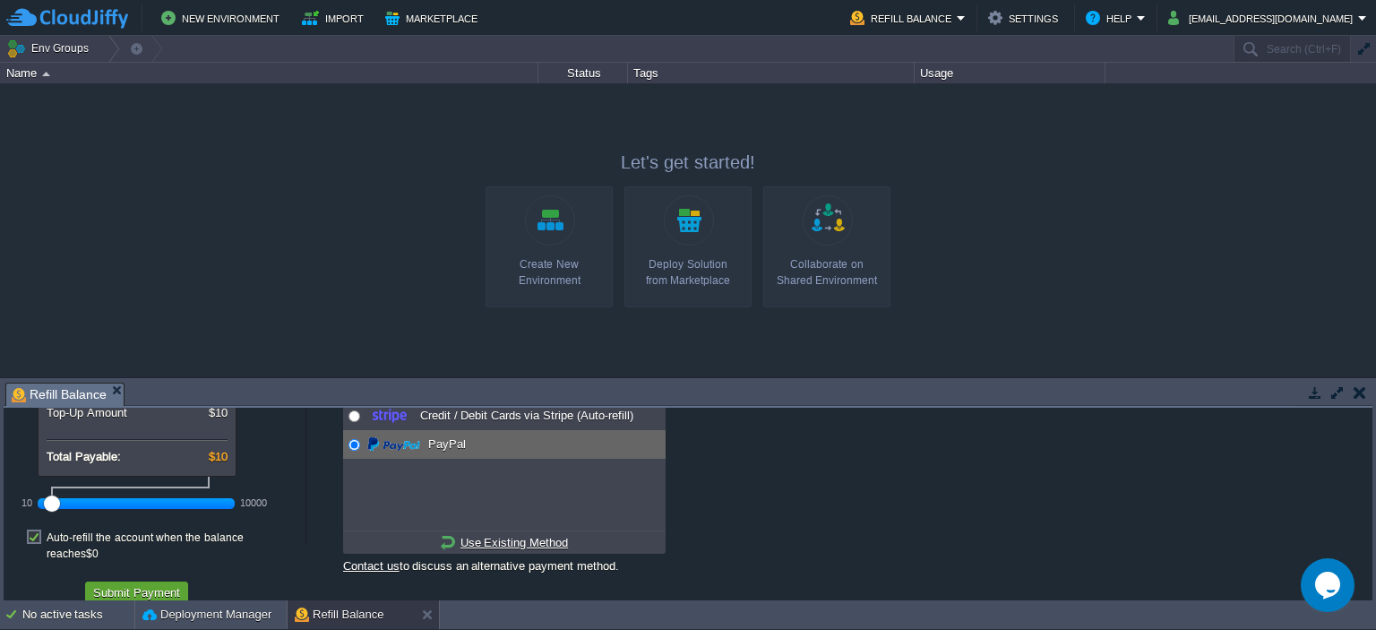
drag, startPoint x: 74, startPoint y: 501, endPoint x: 39, endPoint y: 503, distance: 35.9
click at [39, 503] on div "10 10000" at bounding box center [136, 503] width 197 height 30
click at [148, 584] on button "Submit Payment" at bounding box center [137, 592] width 98 height 16
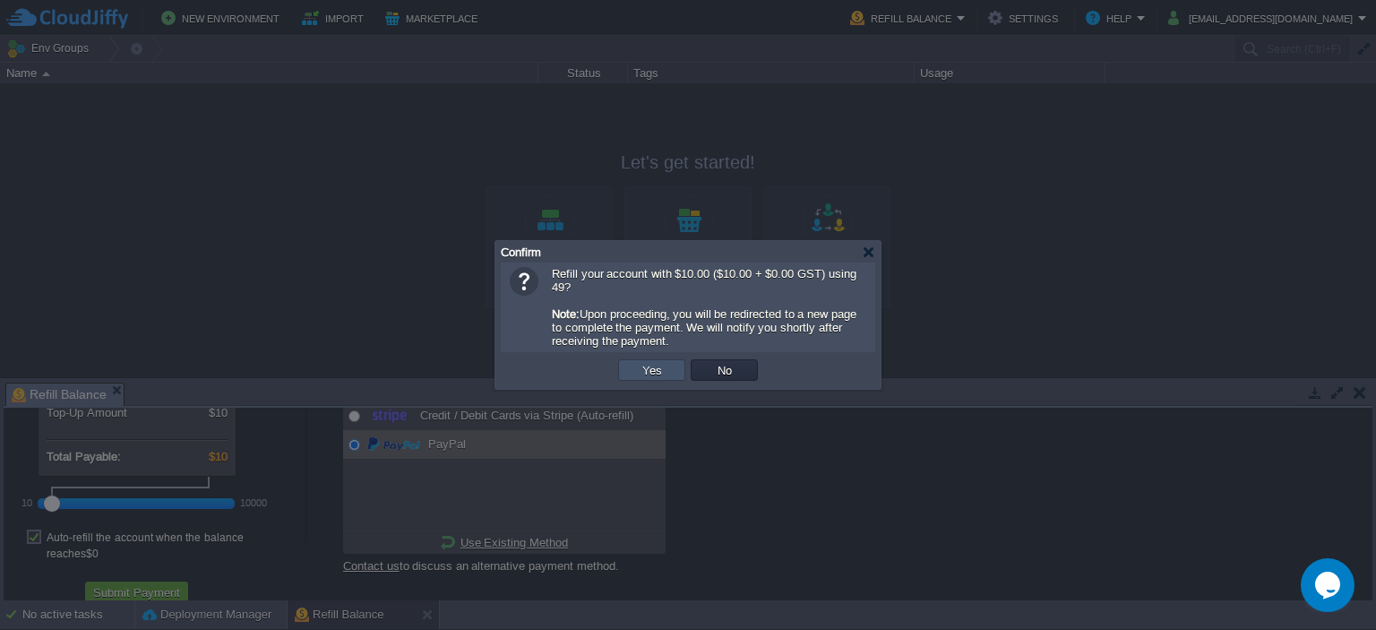
click at [650, 373] on button "Yes" at bounding box center [652, 370] width 30 height 16
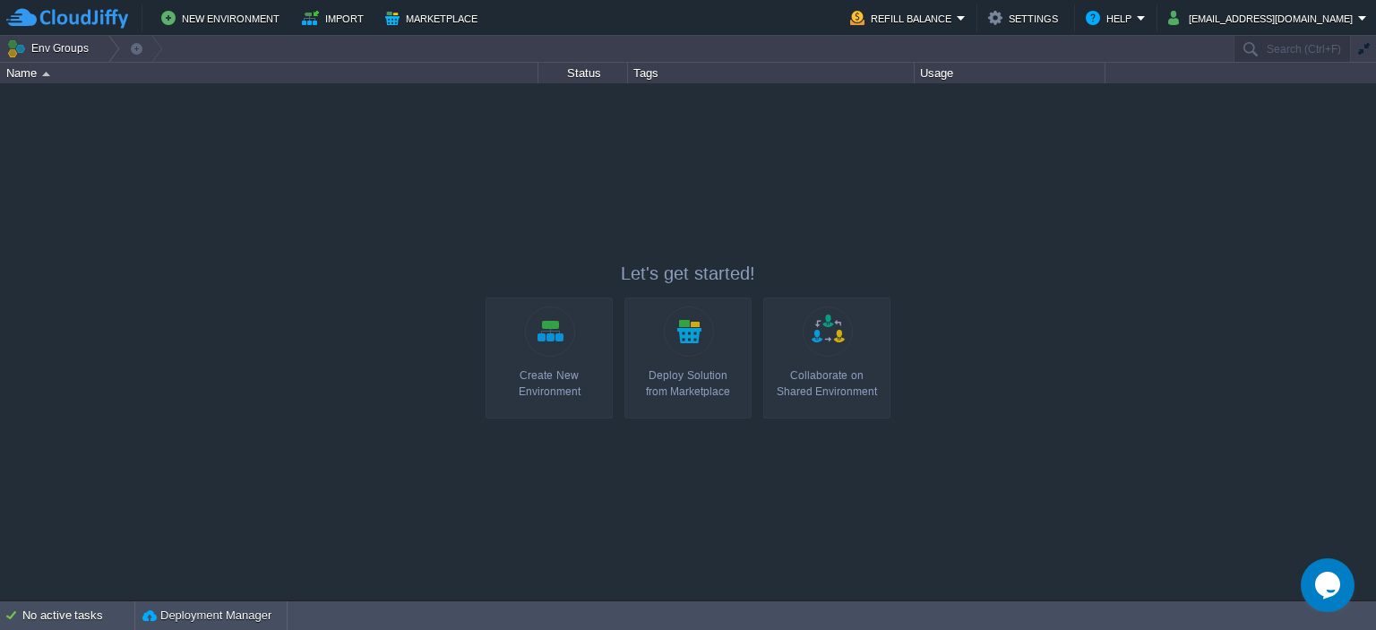
click at [508, 211] on div at bounding box center [688, 341] width 1376 height 517
click at [773, 128] on div at bounding box center [688, 341] width 1376 height 517
click at [907, 13] on button "Refill Balance" at bounding box center [903, 18] width 107 height 22
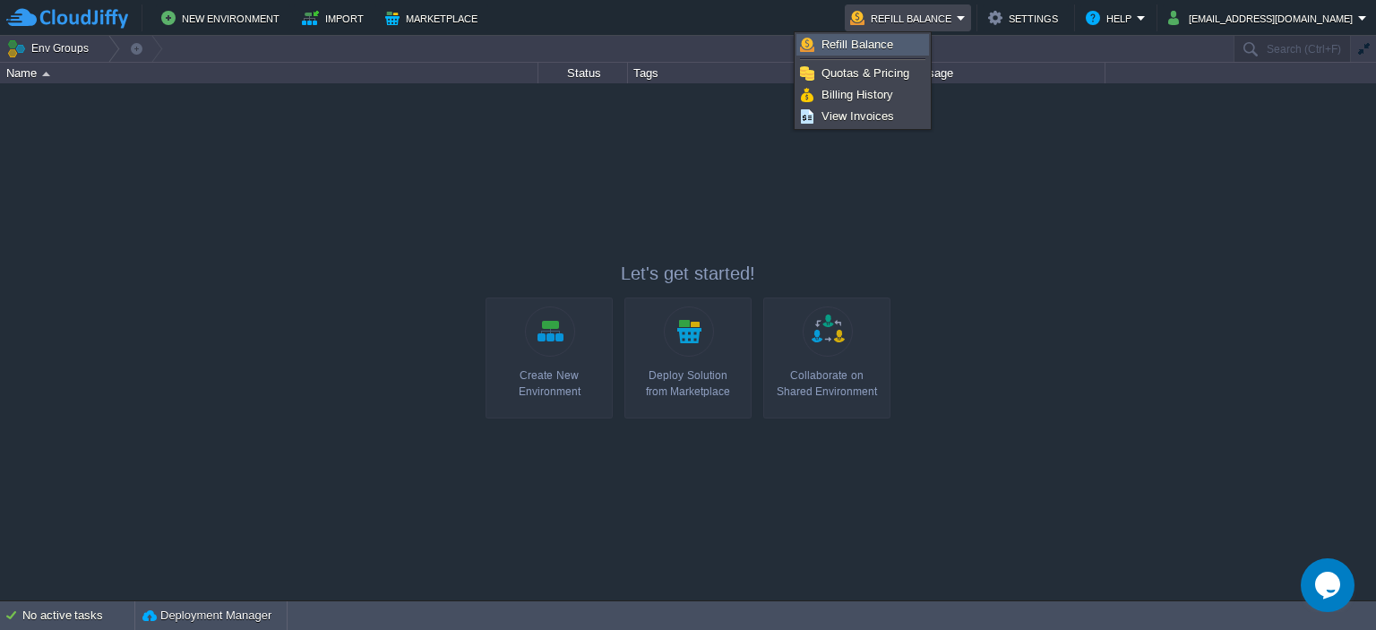
click at [888, 49] on span "Refill Balance" at bounding box center [858, 44] width 72 height 13
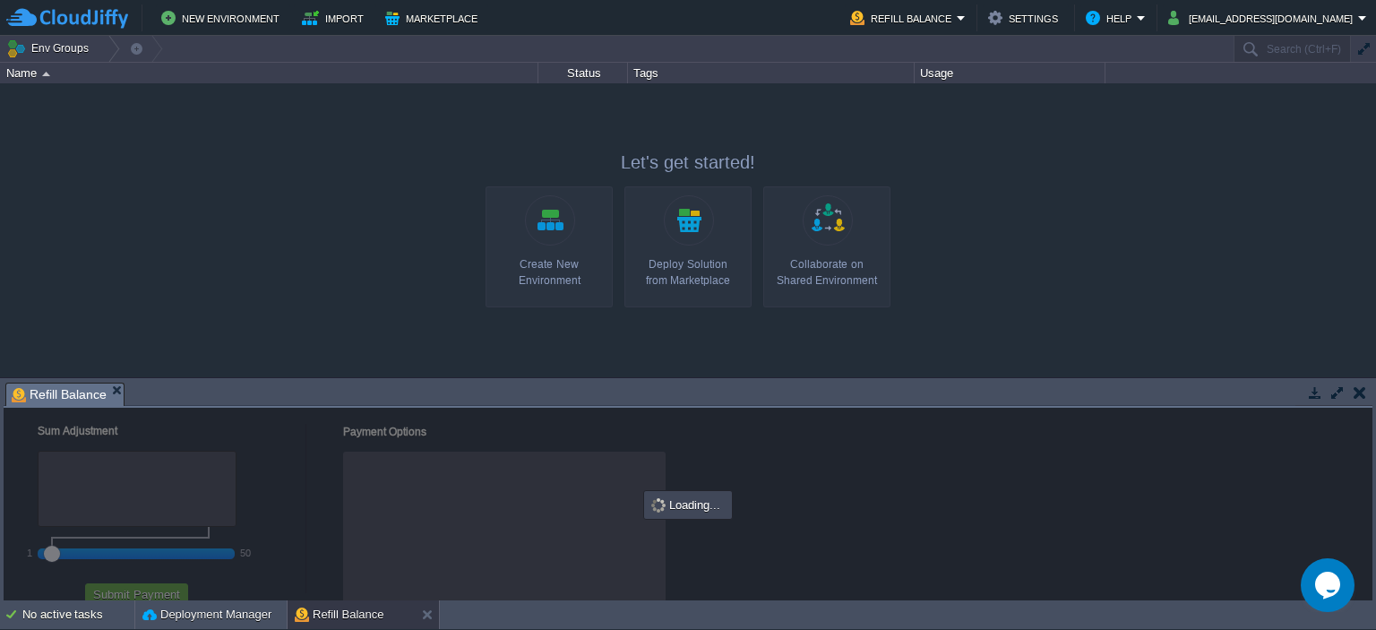
checkbox input "true"
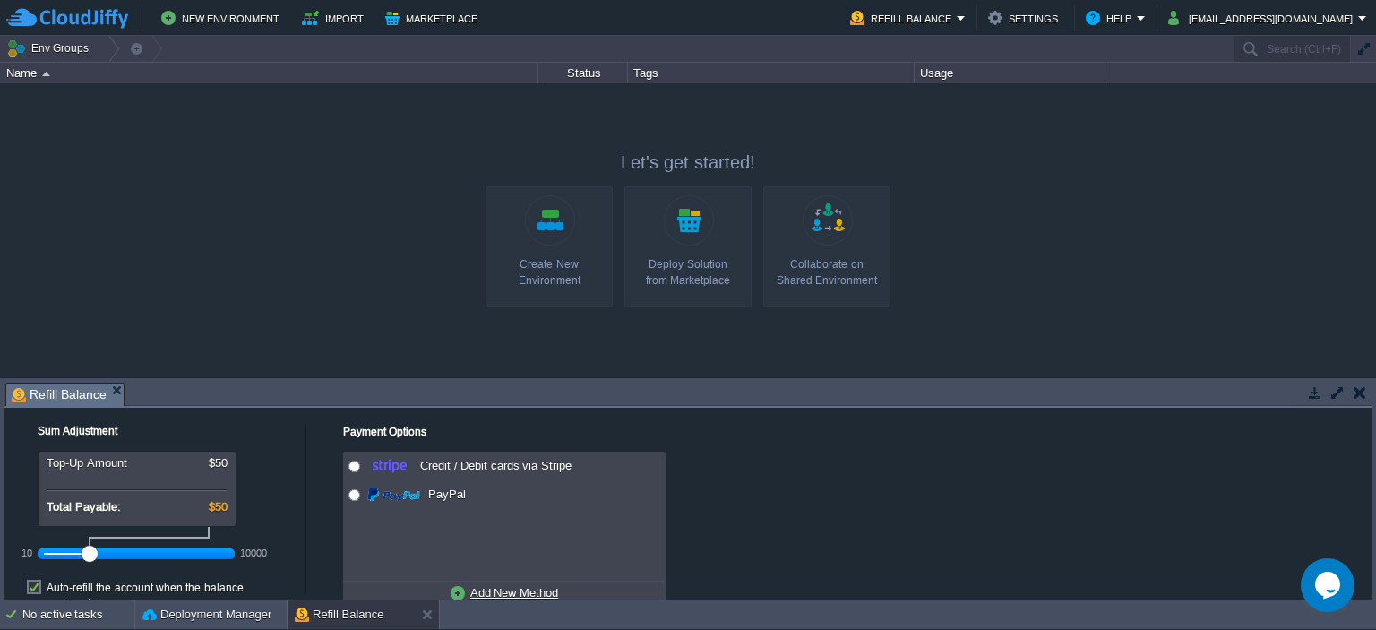
scroll to position [50, 0]
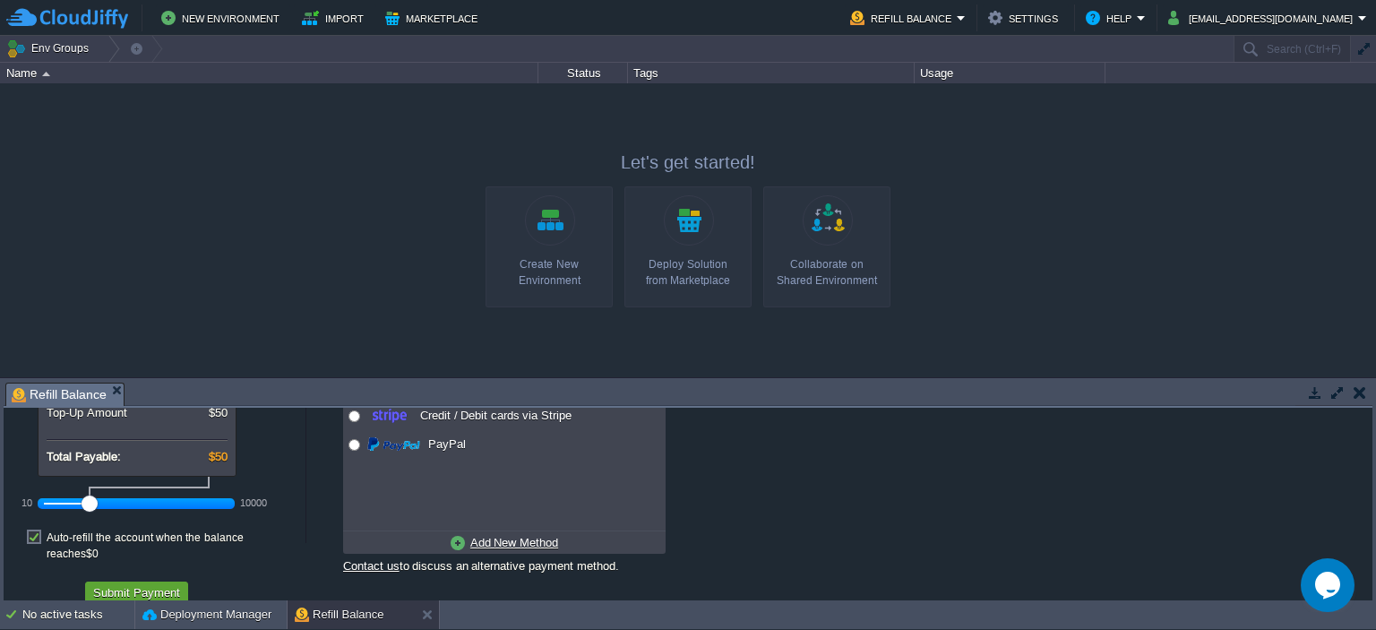
click at [533, 542] on u "Add New Method" at bounding box center [514, 542] width 88 height 13
radio input "true"
click at [350, 418] on input "radio" at bounding box center [355, 416] width 12 height 12
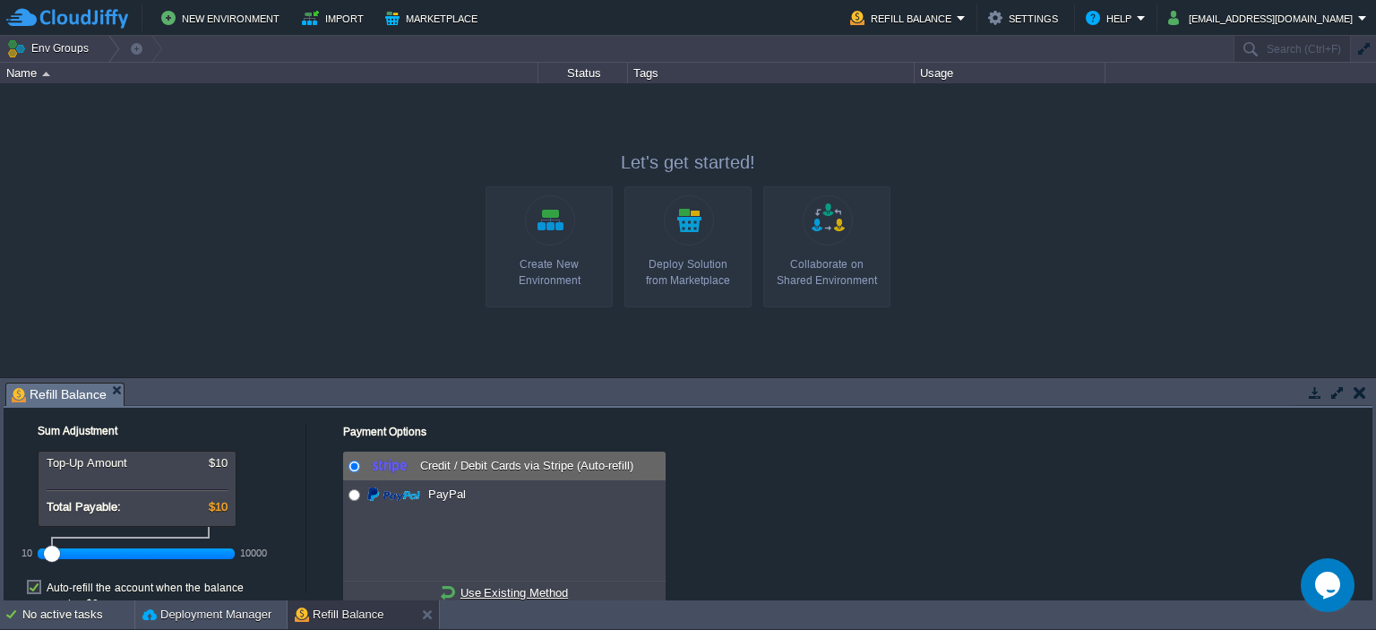
drag, startPoint x: 71, startPoint y: 551, endPoint x: 46, endPoint y: 553, distance: 25.2
click at [46, 553] on div at bounding box center [52, 554] width 16 height 16
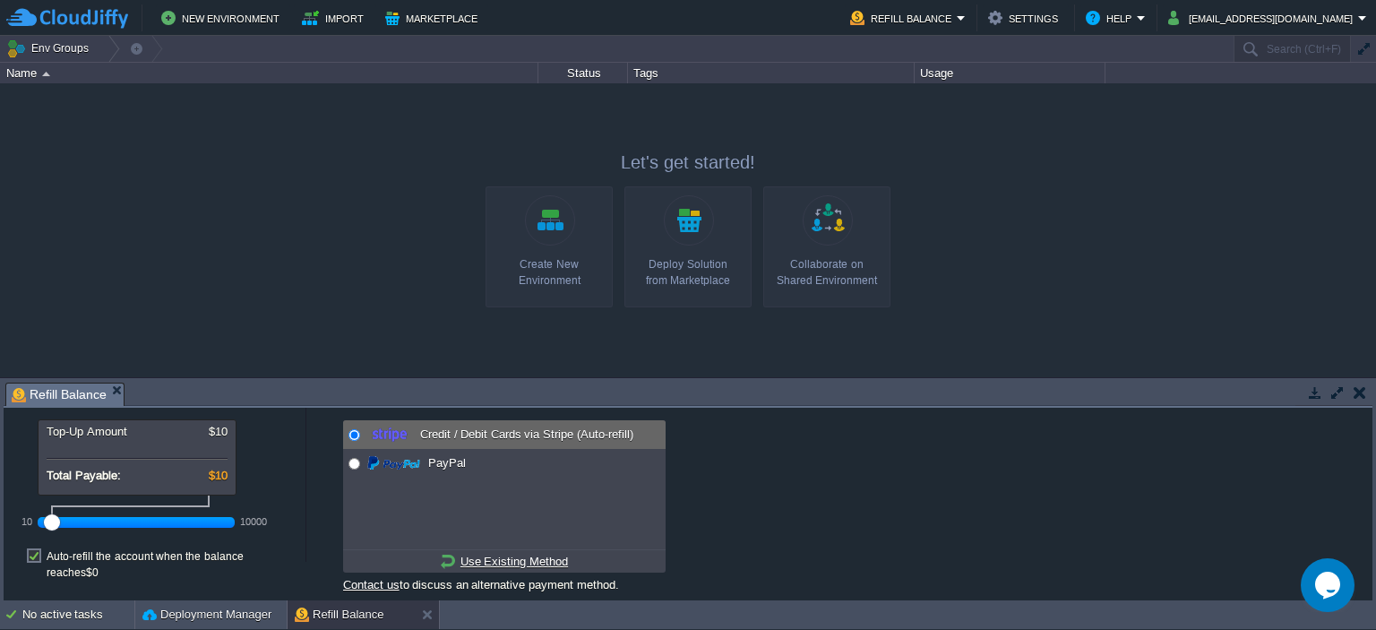
scroll to position [50, 0]
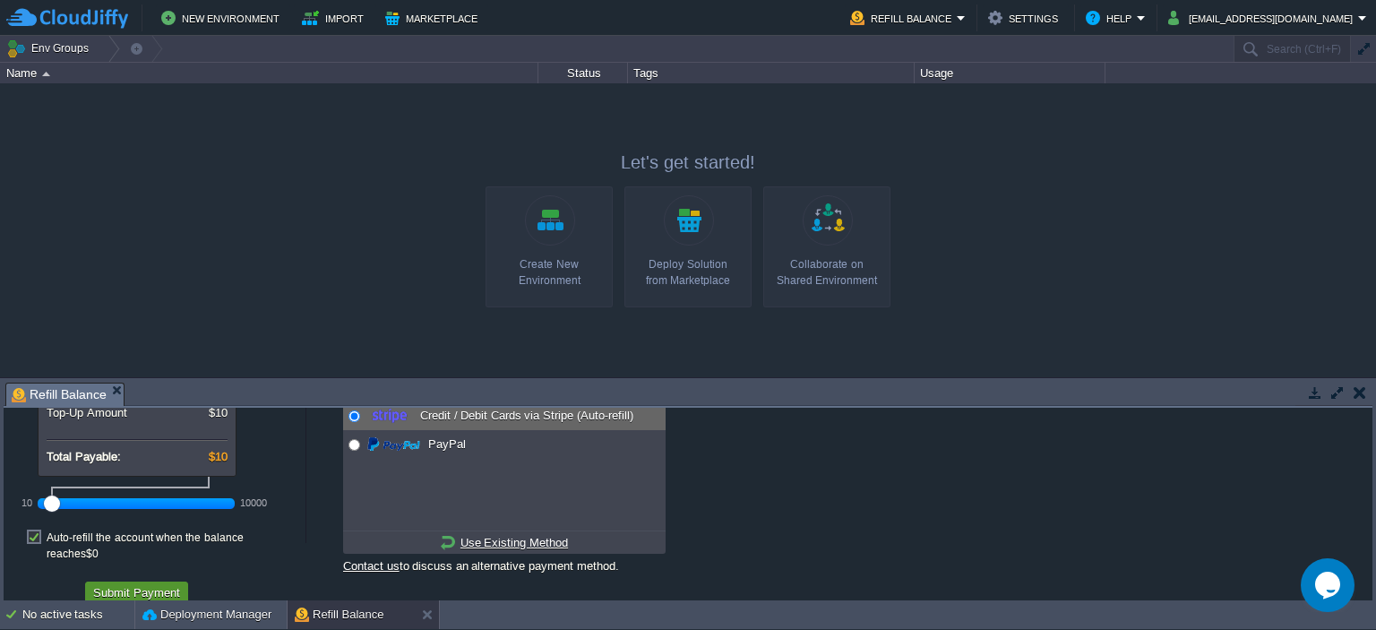
click at [159, 584] on button "Submit Payment" at bounding box center [137, 592] width 98 height 16
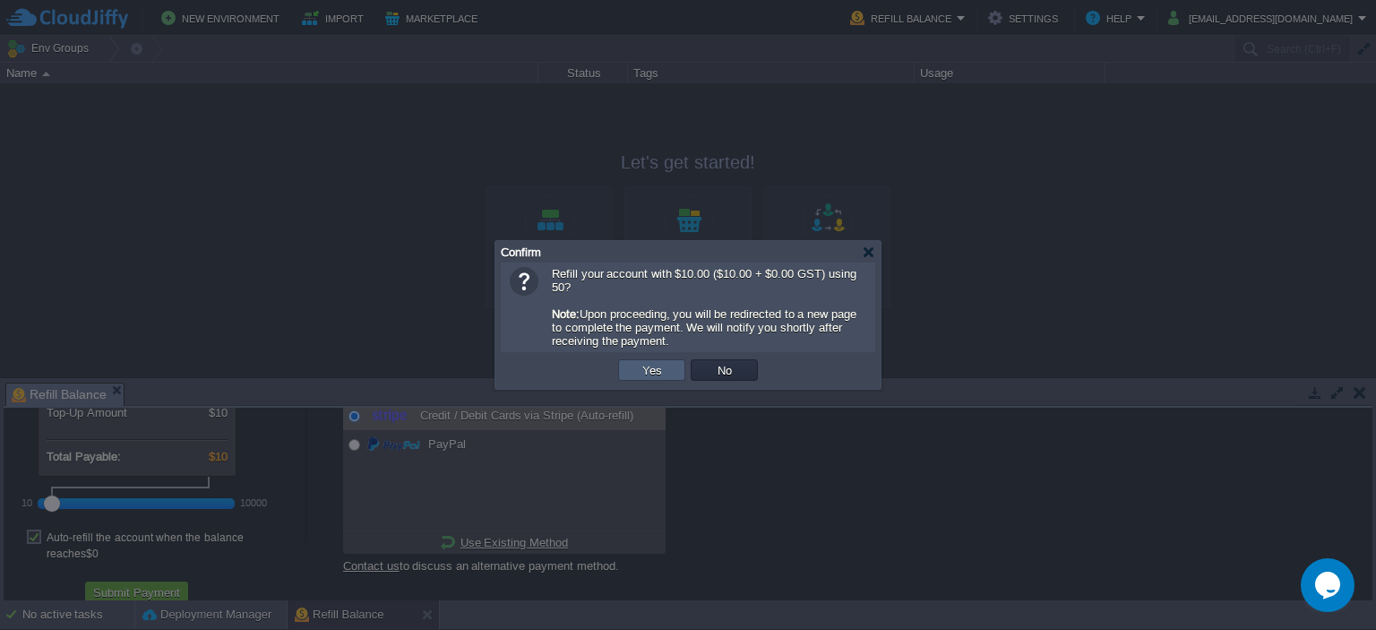
click at [647, 371] on button "Yes" at bounding box center [652, 370] width 30 height 16
